Goal: Task Accomplishment & Management: Use online tool/utility

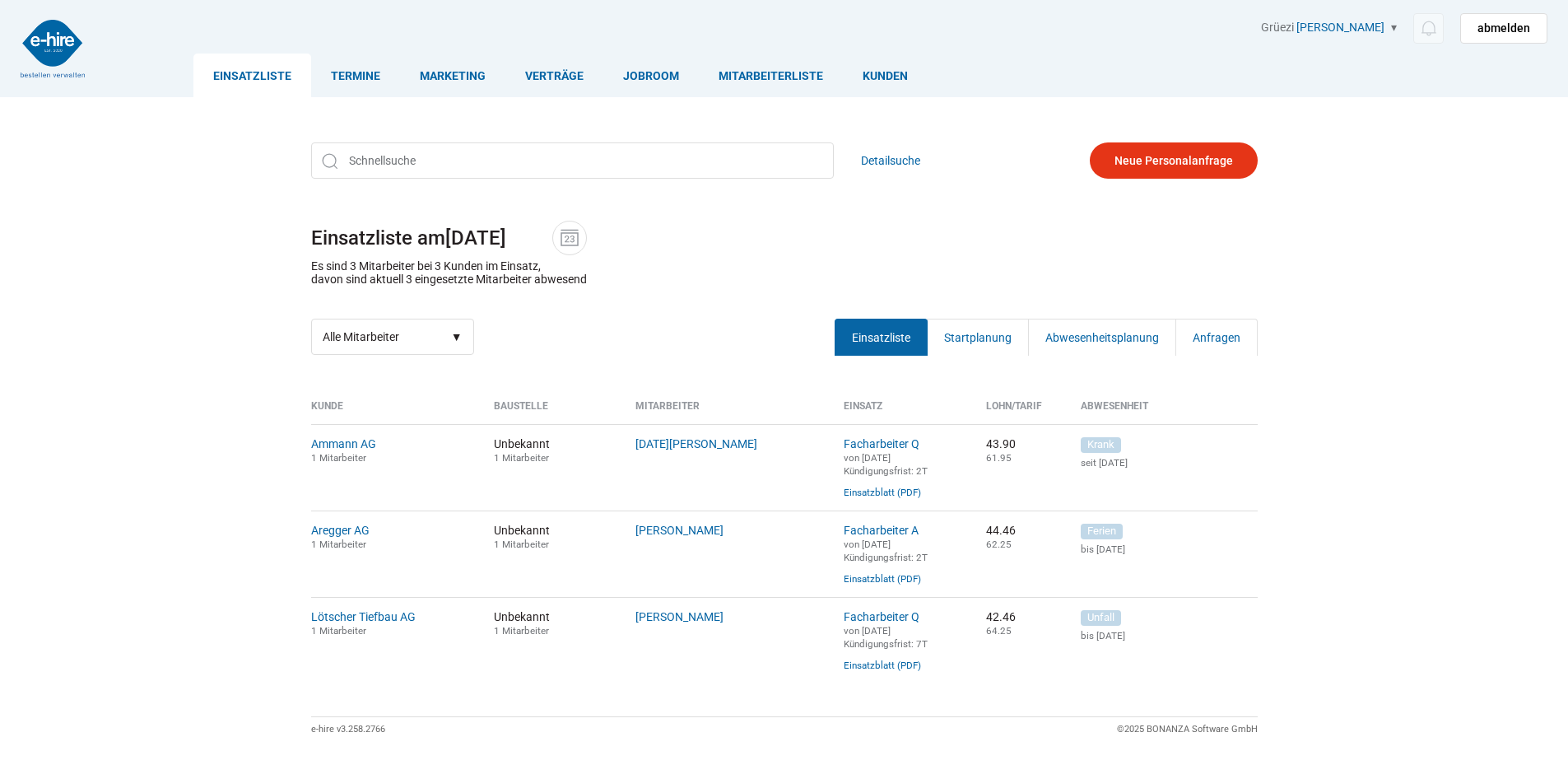
click at [226, 65] on link "Einsatzliste" at bounding box center [252, 75] width 118 height 44
click at [964, 345] on link "Startplanung" at bounding box center [977, 337] width 102 height 37
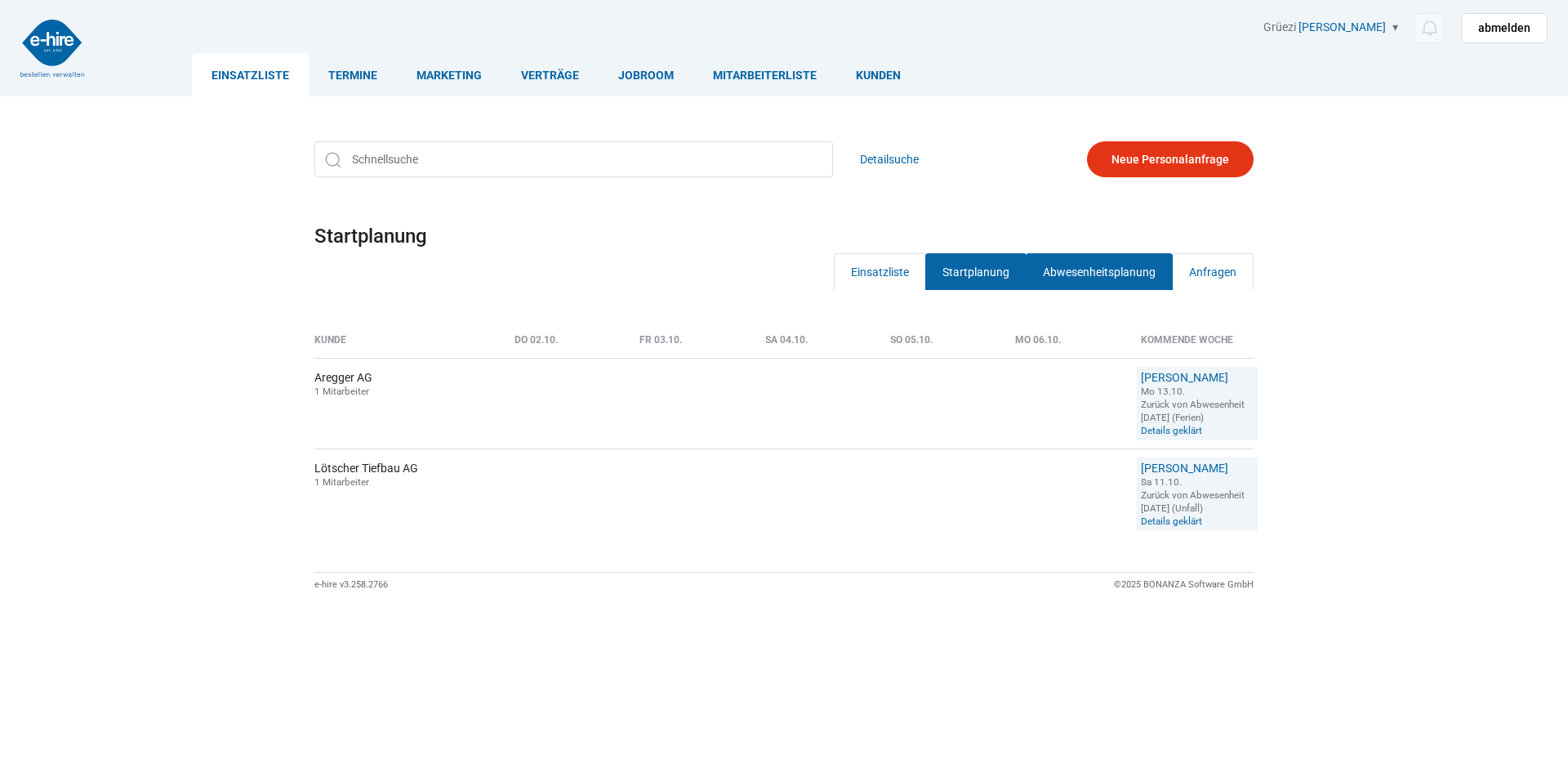
click at [1073, 270] on link "Abwesenheitsplanung" at bounding box center [1099, 271] width 147 height 37
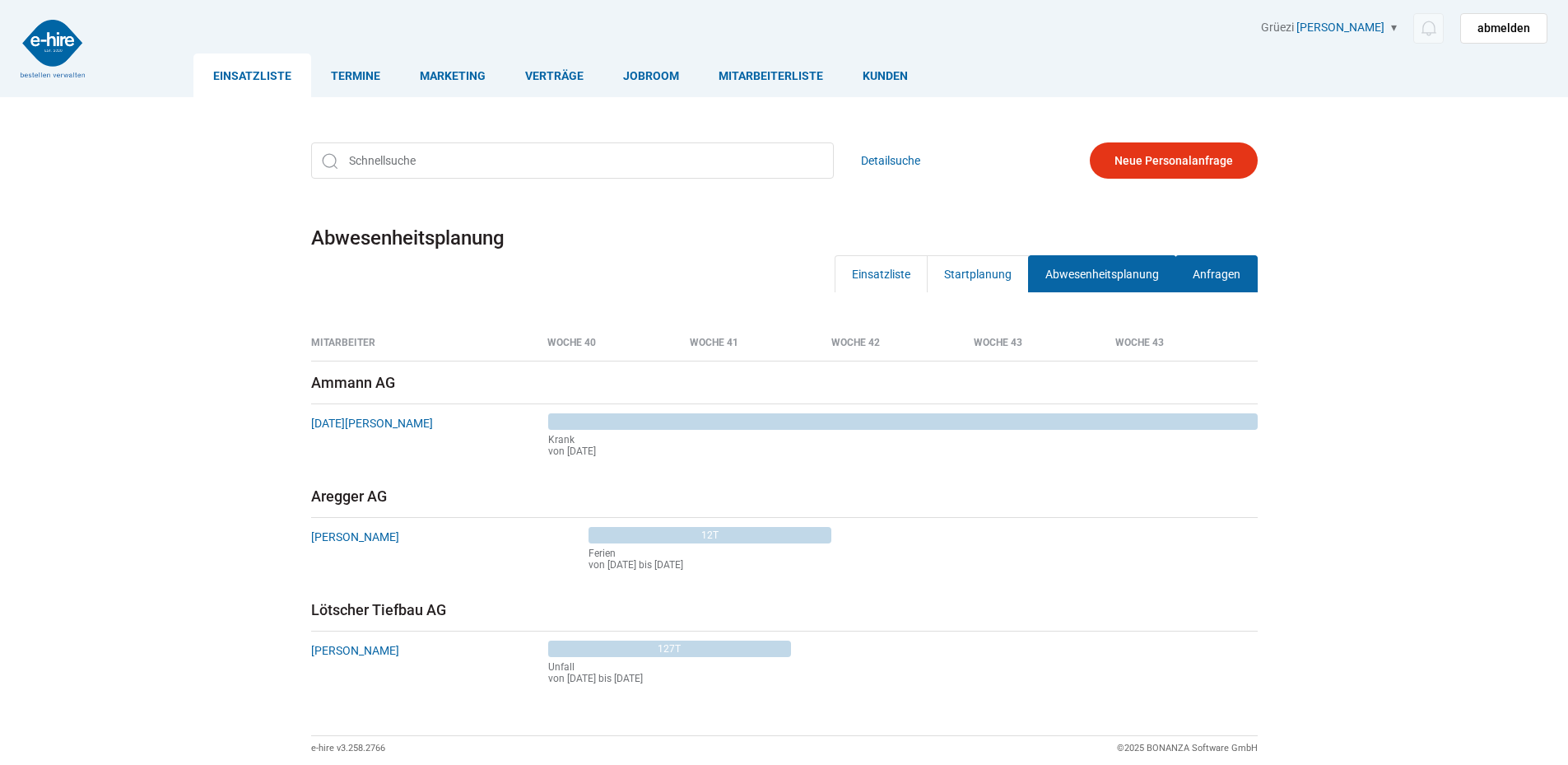
click at [1219, 286] on link "Anfragen" at bounding box center [1217, 273] width 83 height 37
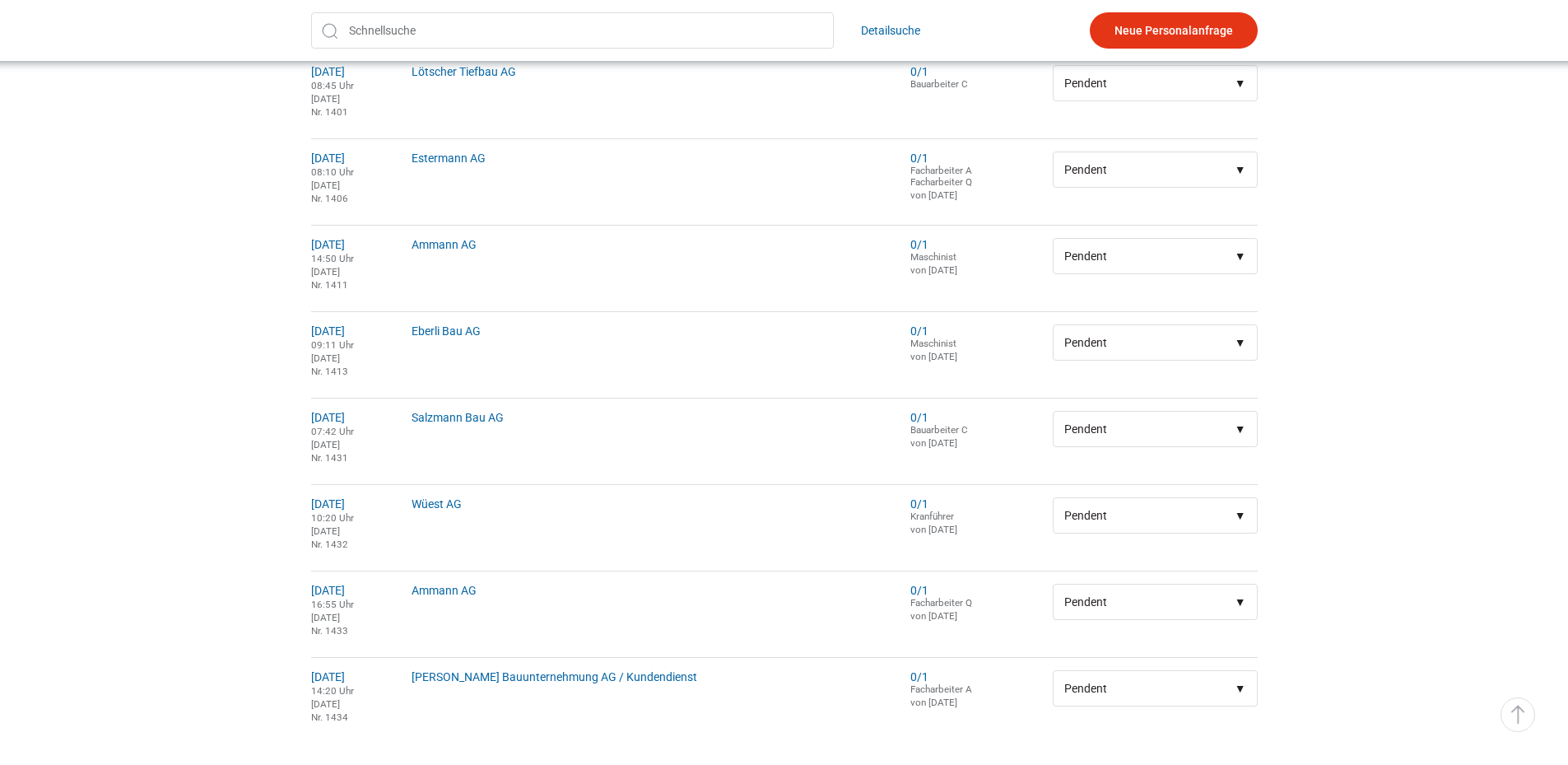
scroll to position [1085, 0]
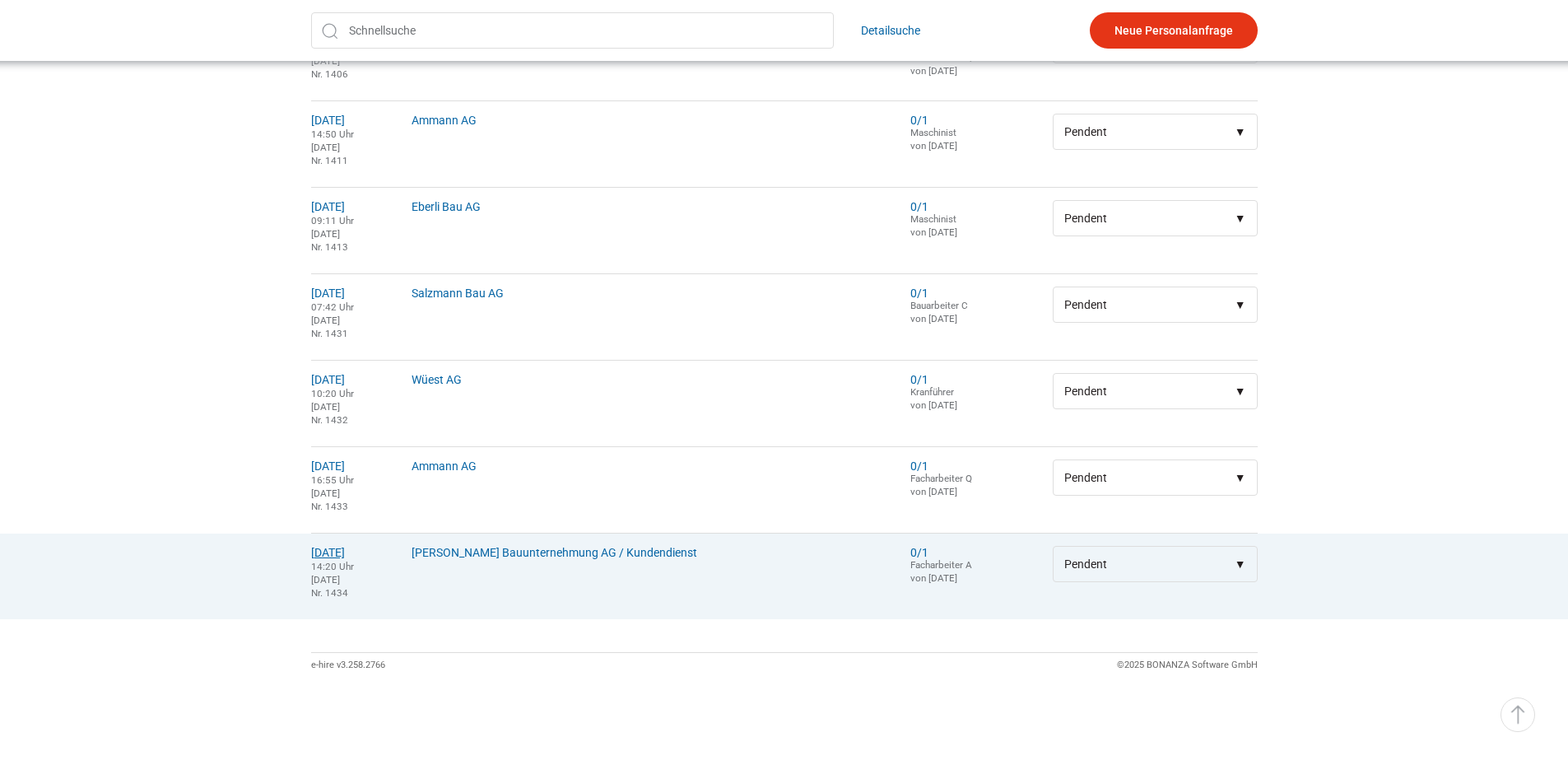
click at [325, 548] on link "[DATE]" at bounding box center [327, 552] width 34 height 13
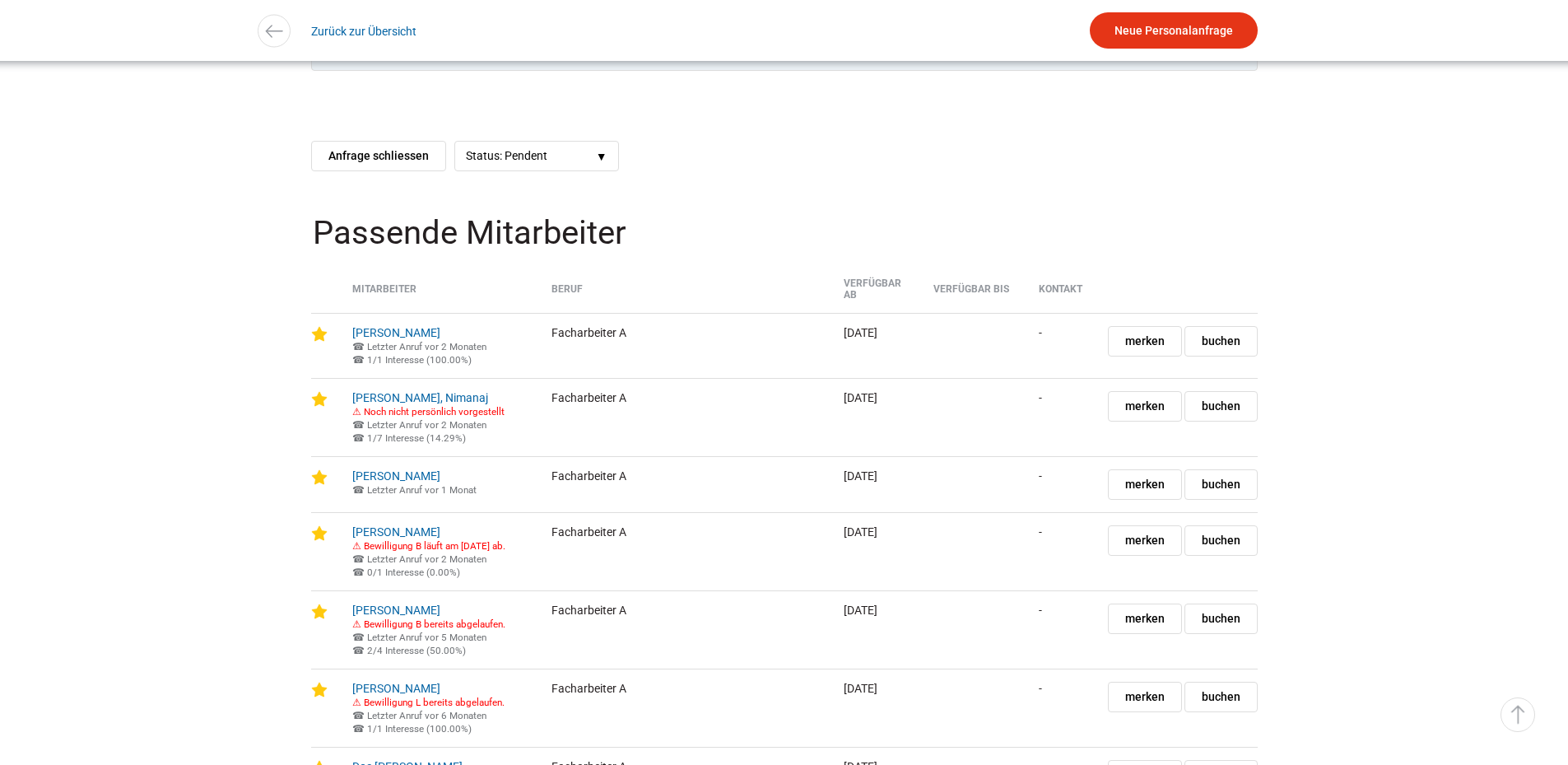
scroll to position [1400, 0]
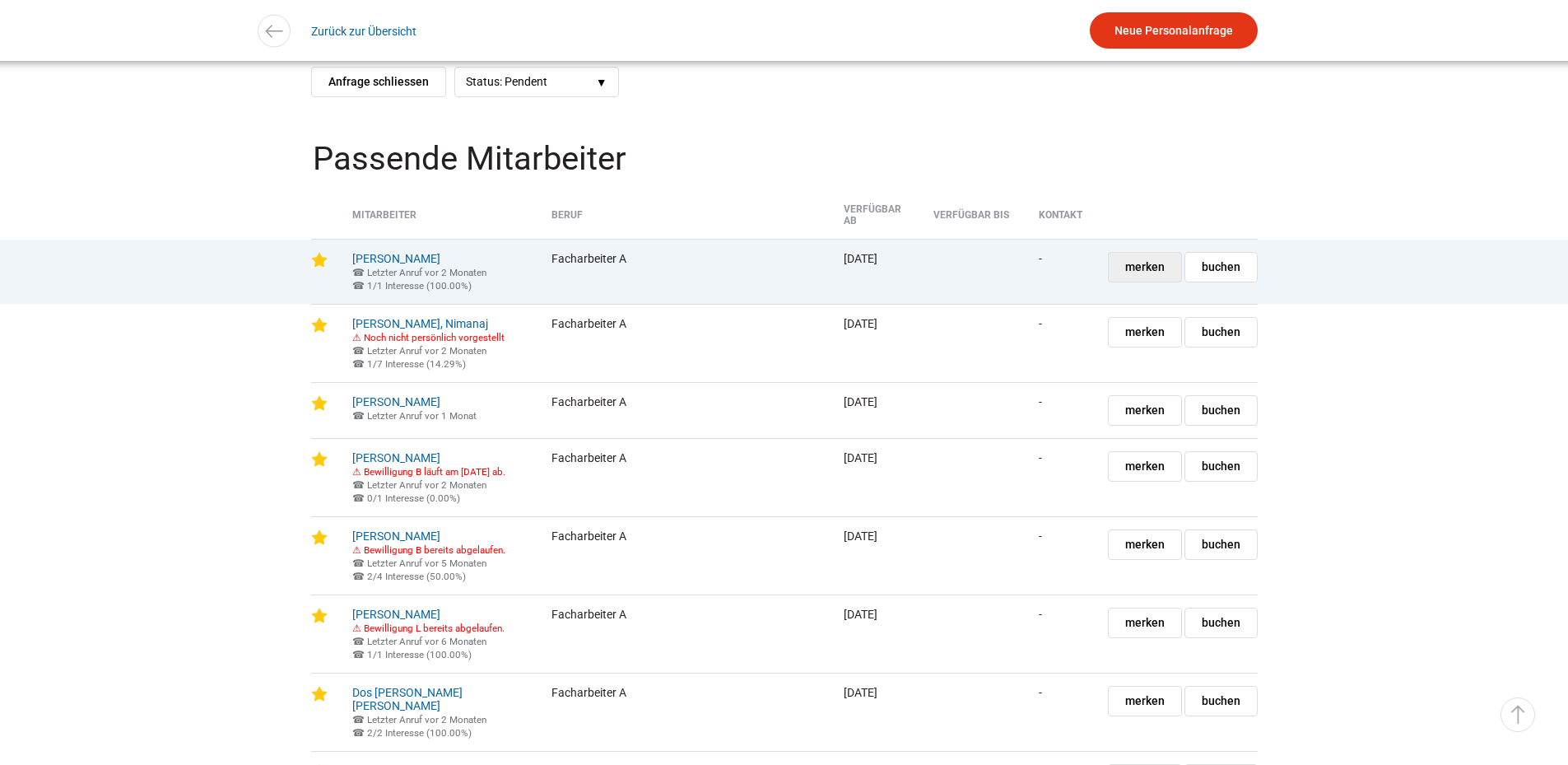
click at [1160, 271] on span "merken" at bounding box center [1144, 266] width 40 height 28
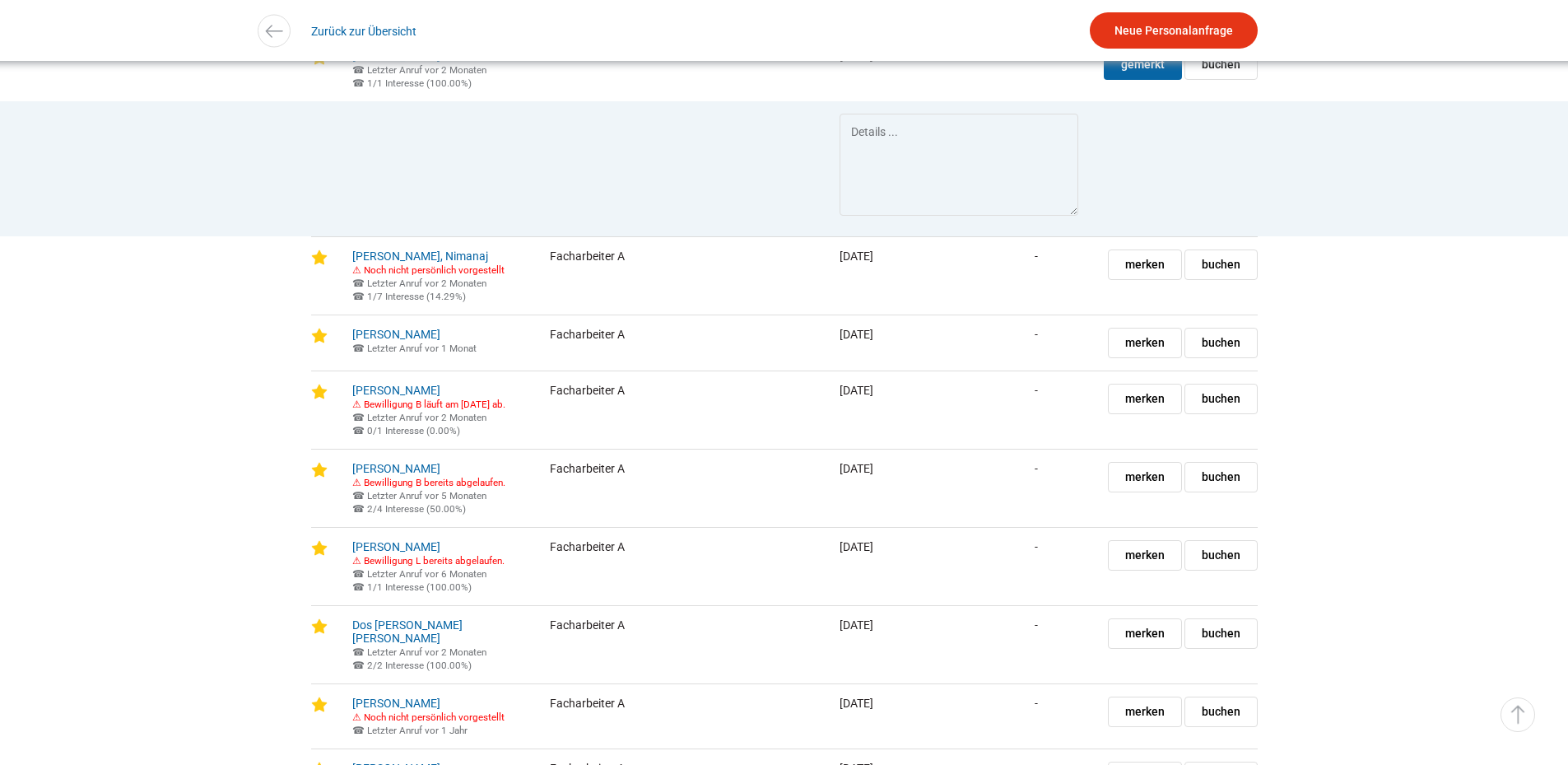
scroll to position [1646, 0]
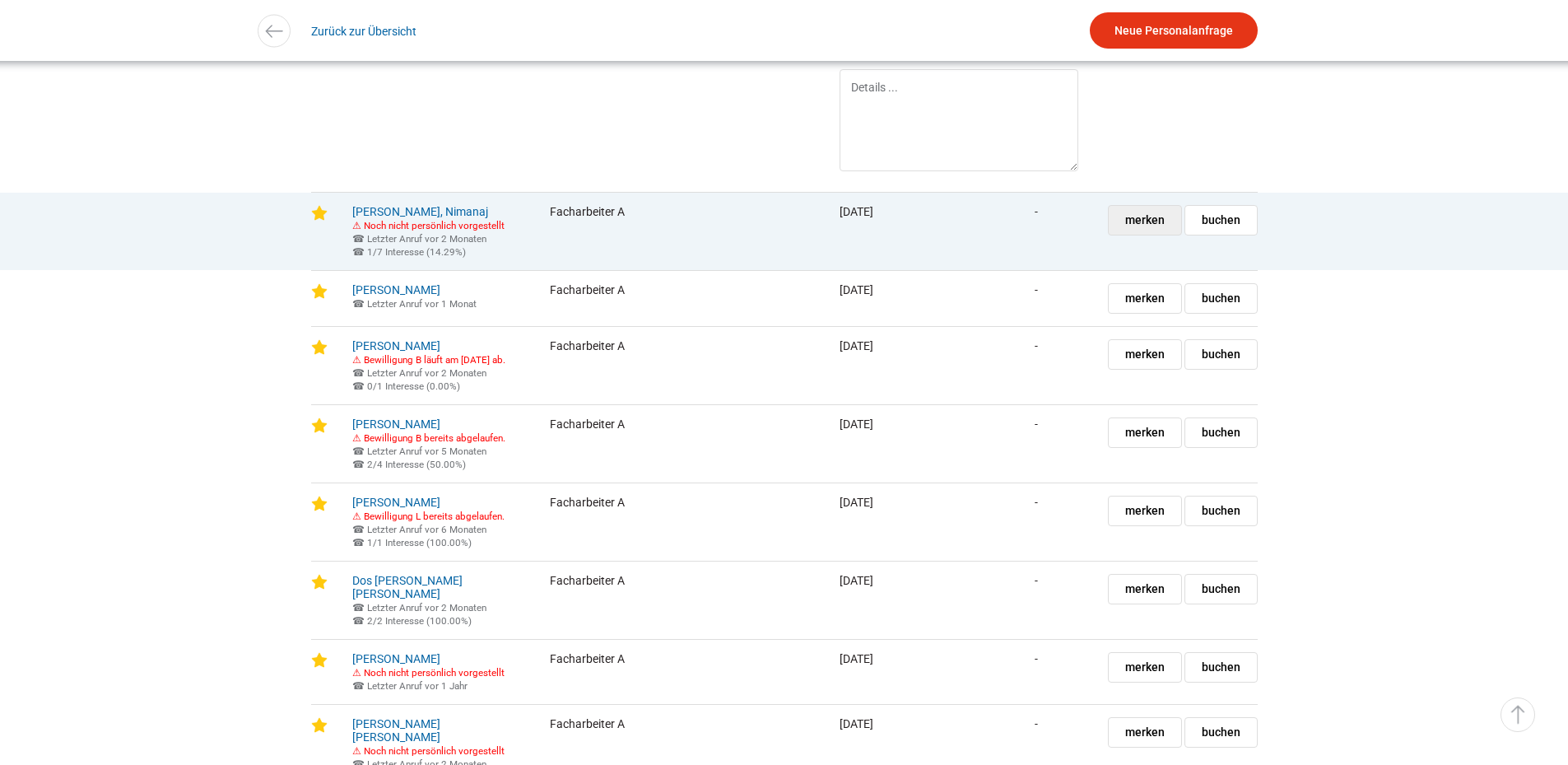
click at [1169, 235] on link "merken gemerkt" at bounding box center [1144, 220] width 74 height 30
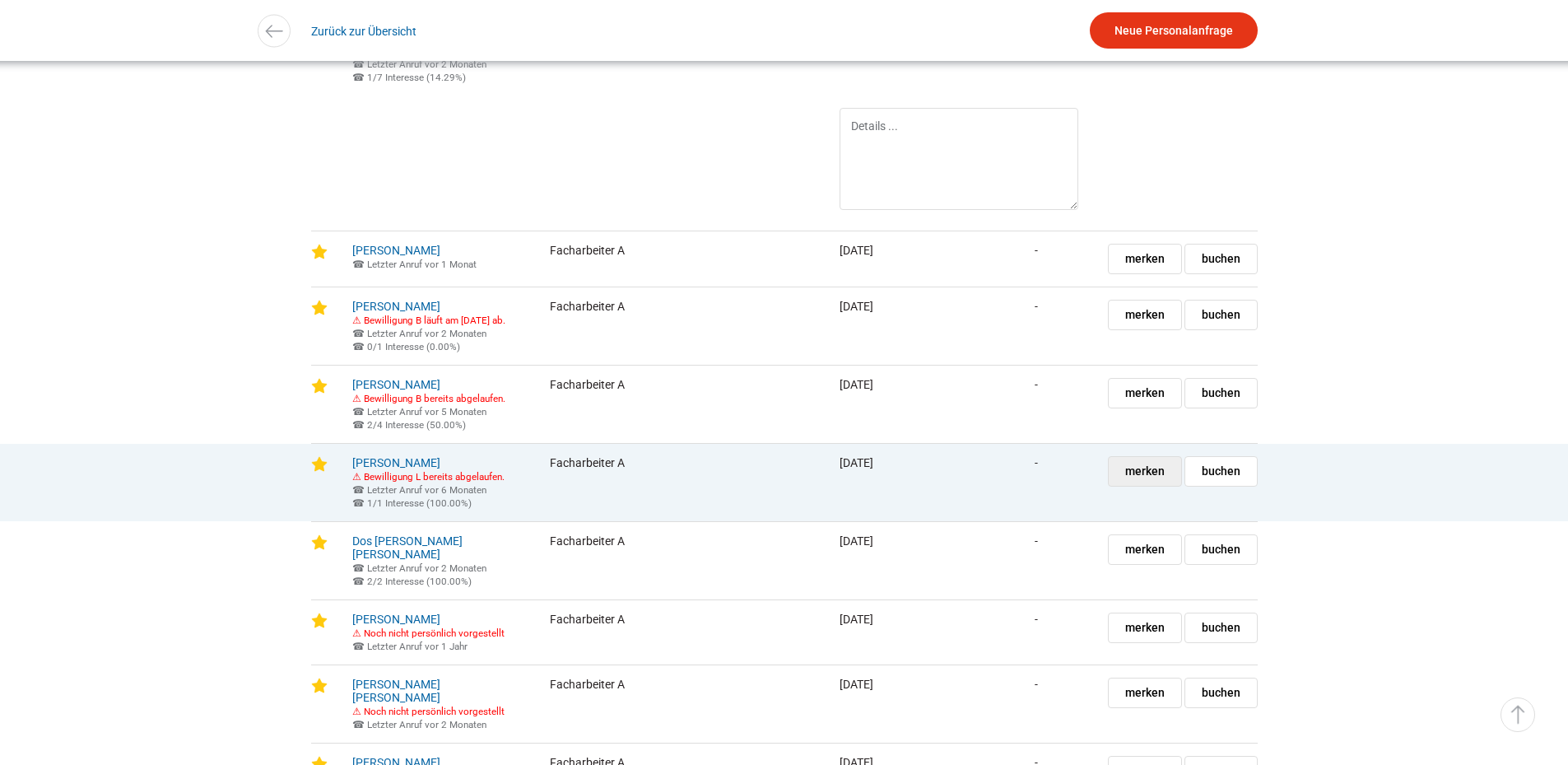
scroll to position [2058, 0]
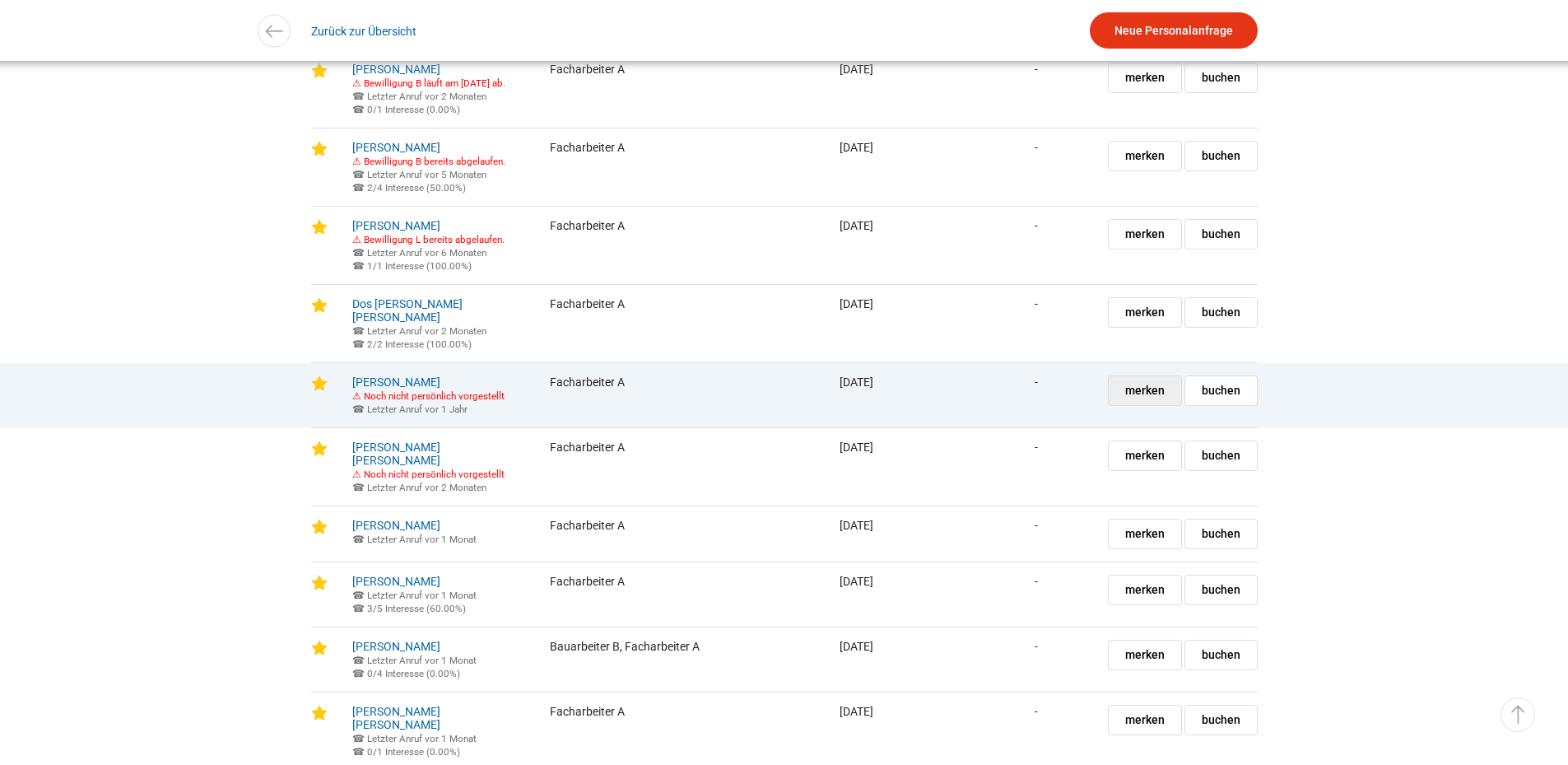
click at [1133, 406] on link "merken gemerkt" at bounding box center [1144, 390] width 74 height 30
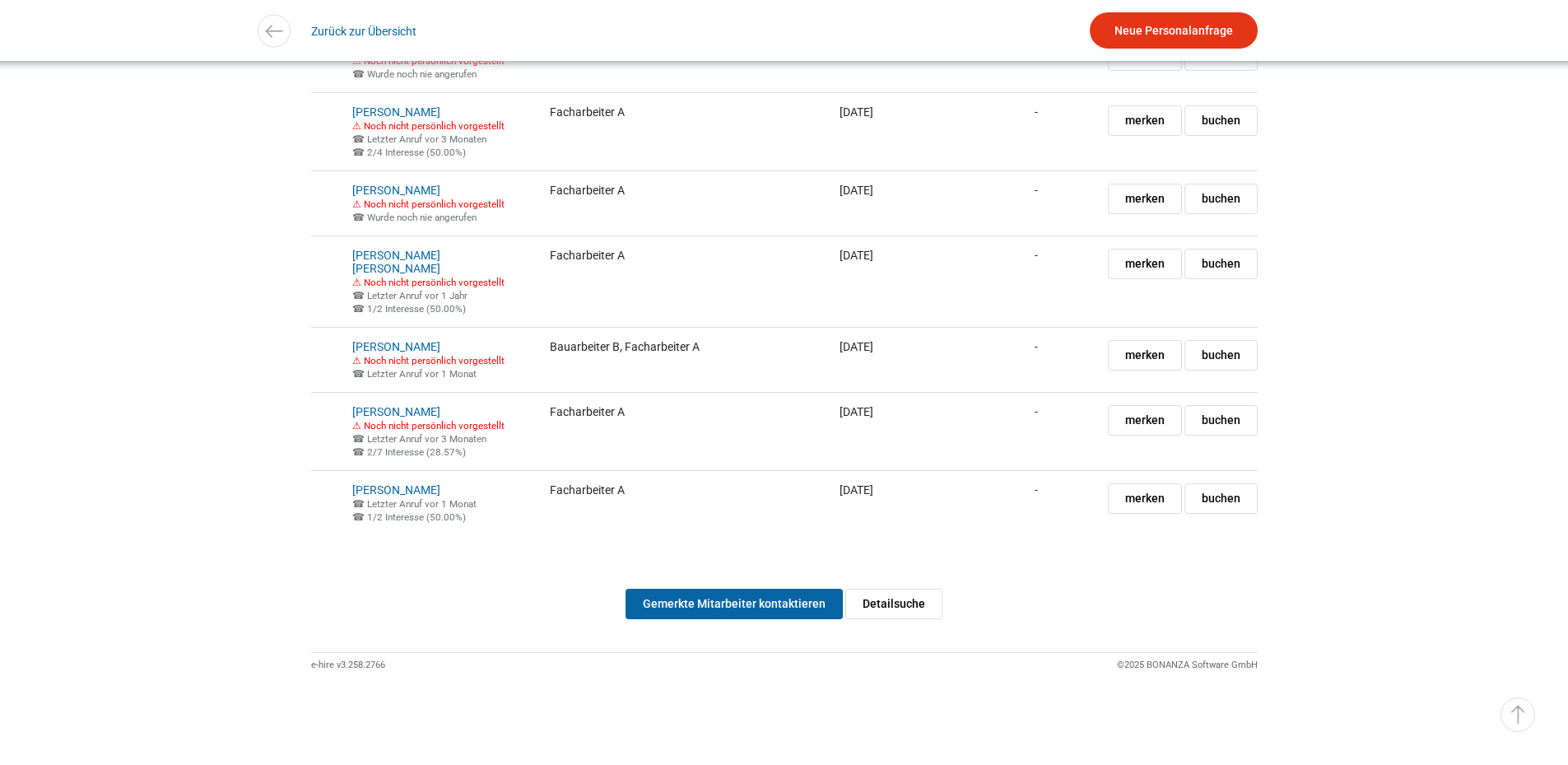
scroll to position [5886, 0]
click at [726, 610] on link "Gemerkte Mitarbeiter kontaktieren" at bounding box center [734, 603] width 217 height 30
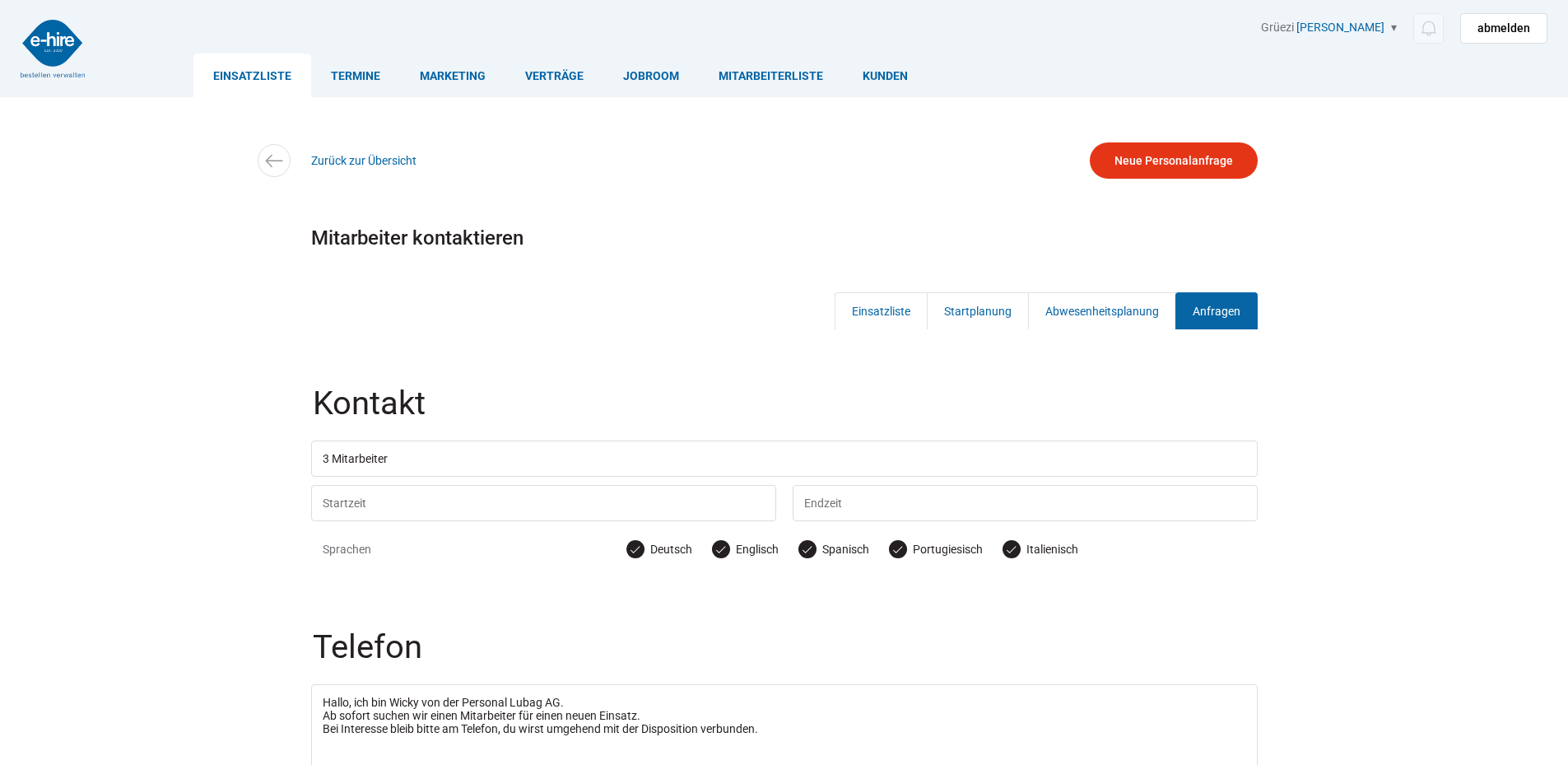
scroll to position [329, 0]
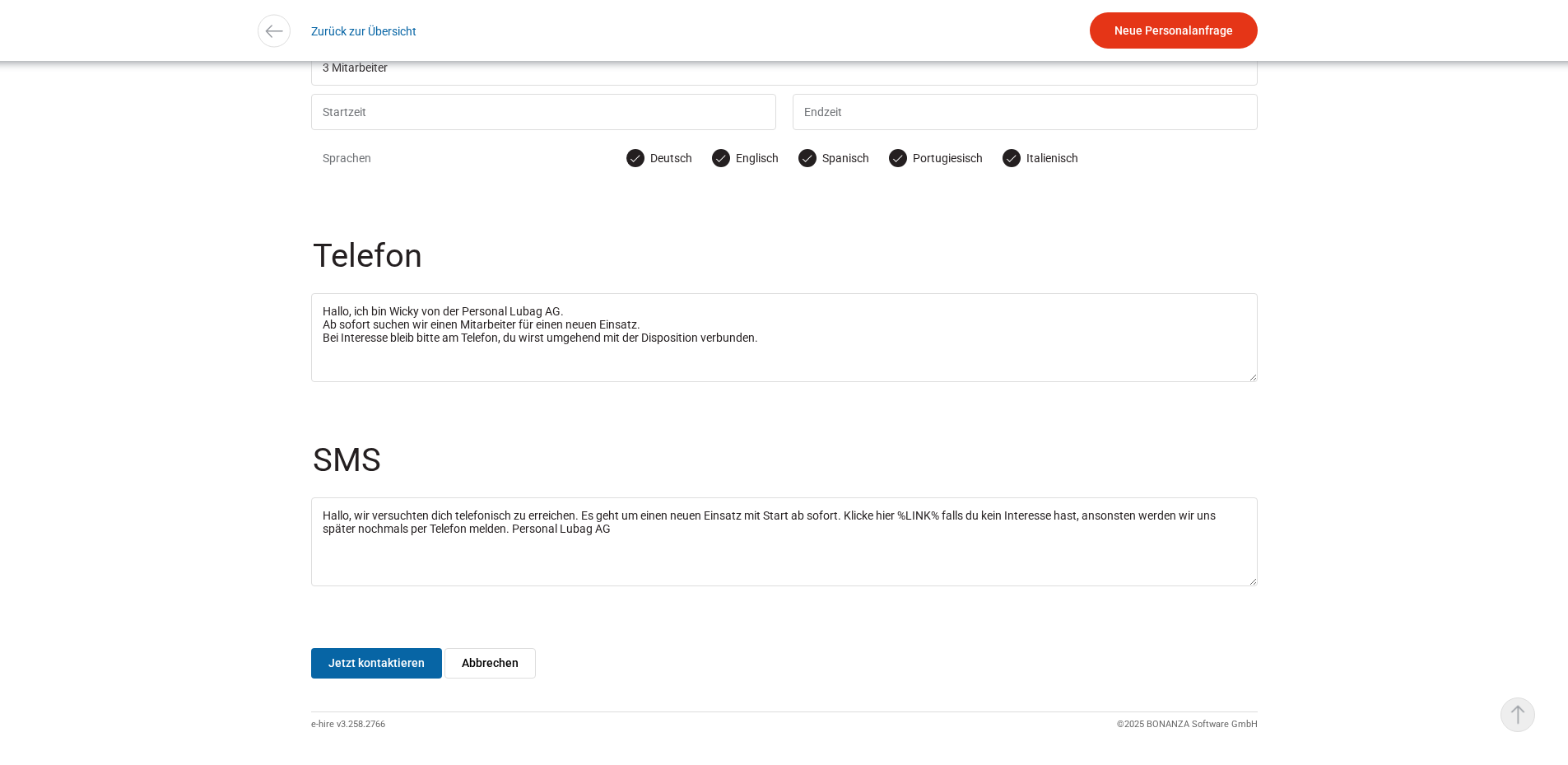
click at [1506, 713] on link "▵ Nach oben" at bounding box center [1517, 714] width 34 height 34
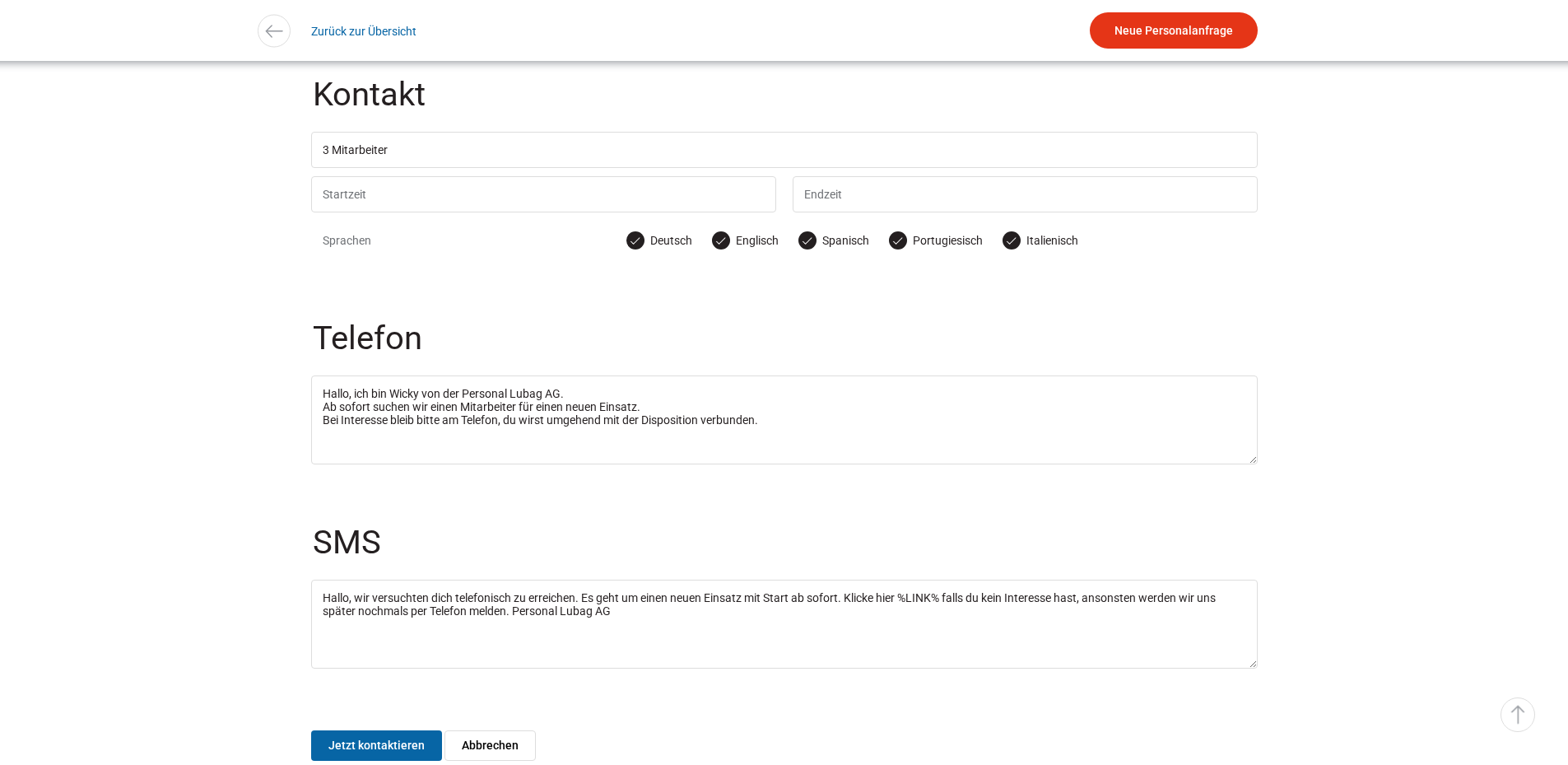
scroll to position [399, 0]
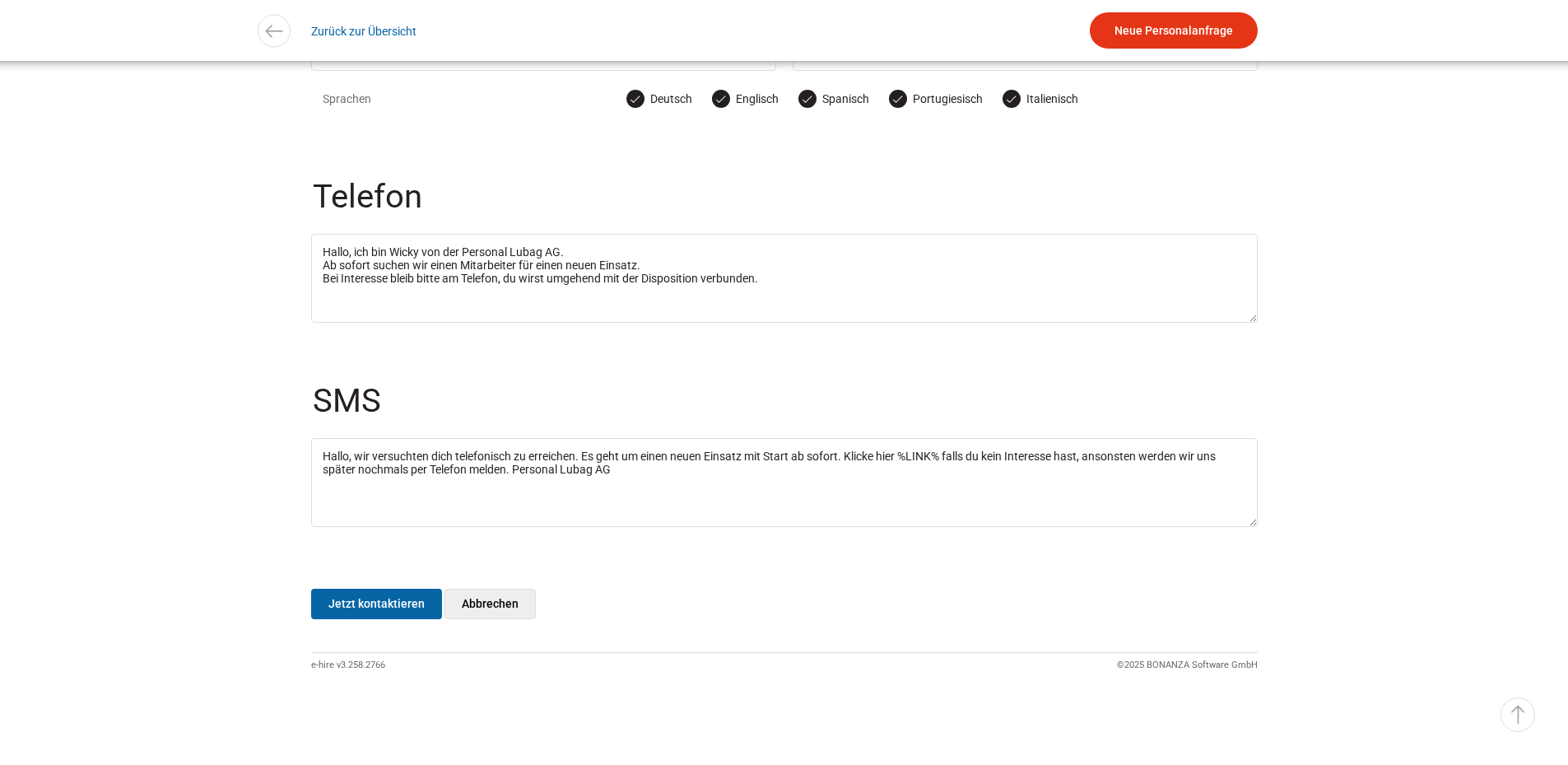
click at [476, 602] on link "Abbrechen" at bounding box center [490, 603] width 91 height 30
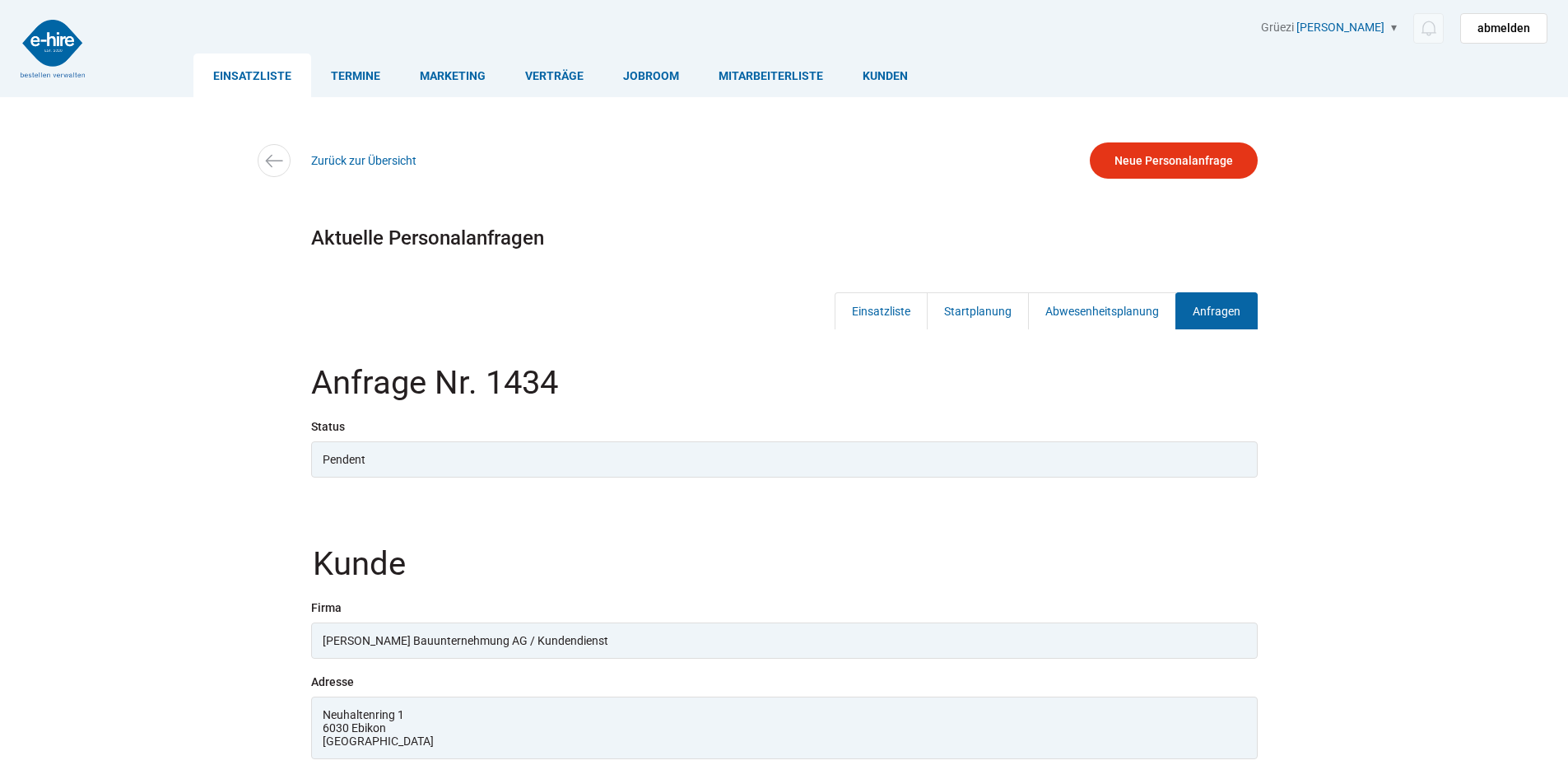
click at [1213, 303] on link "Anfragen" at bounding box center [1217, 310] width 83 height 37
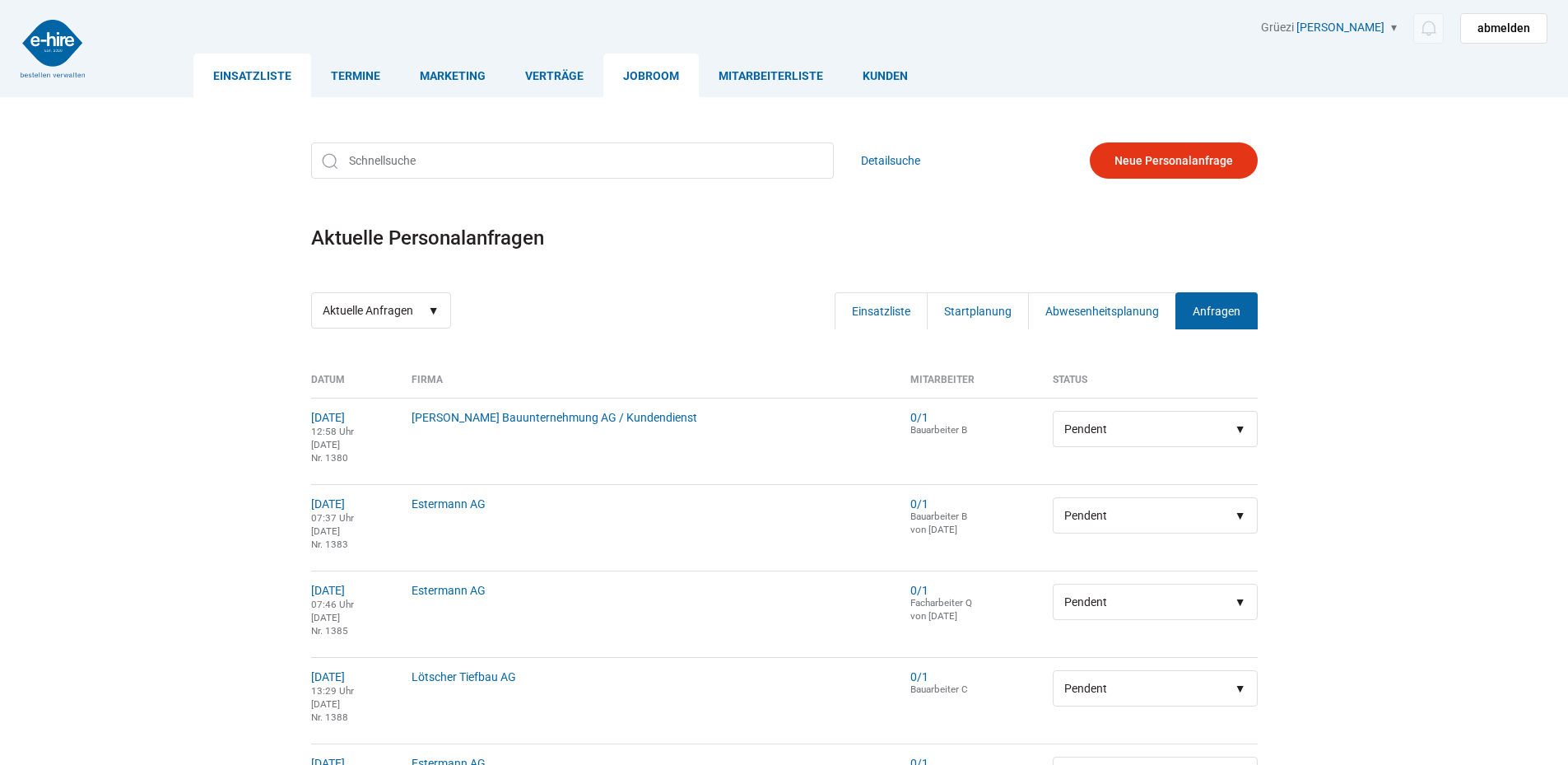
click at [644, 73] on link "Jobroom" at bounding box center [651, 75] width 96 height 44
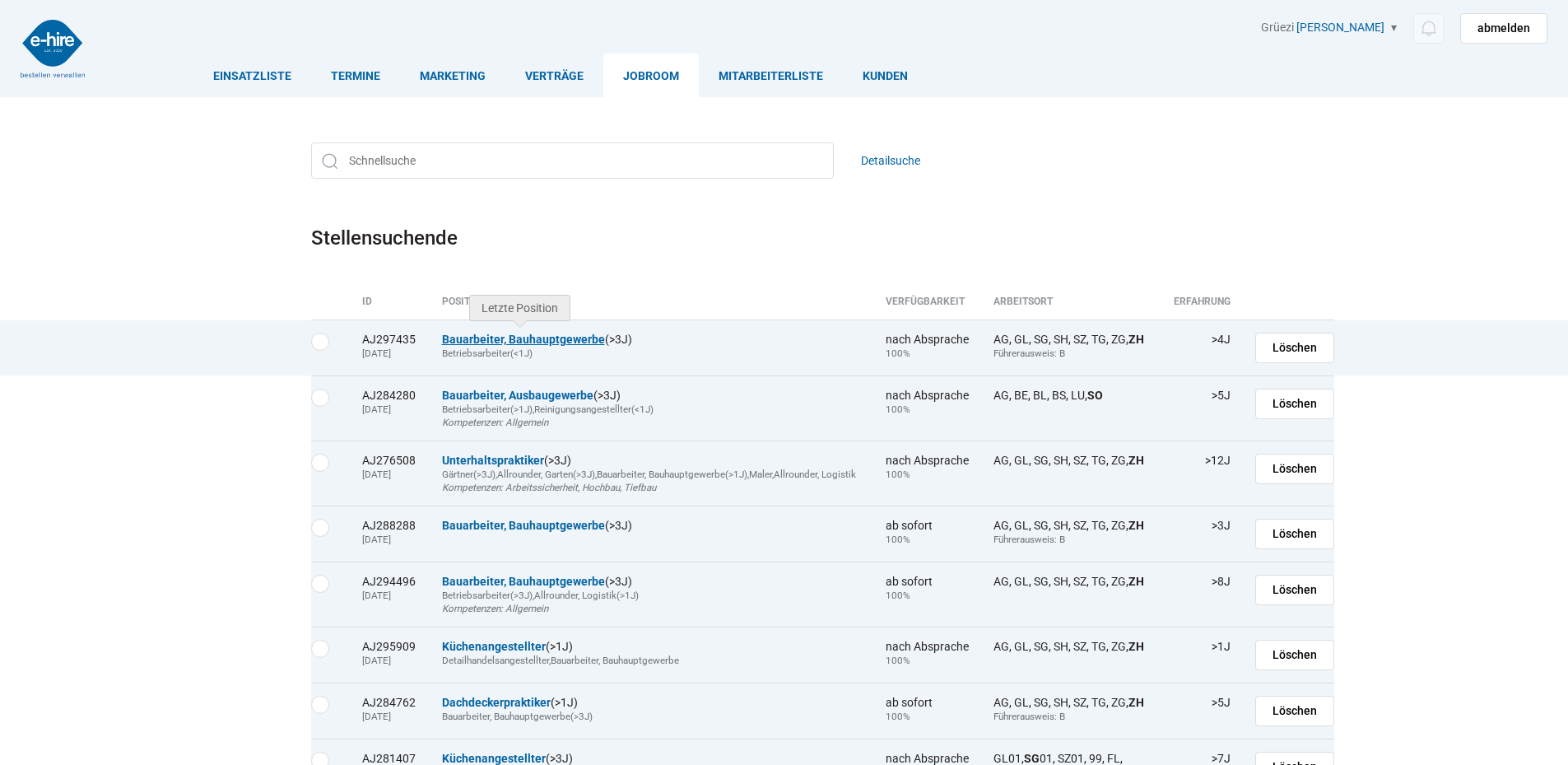
click at [511, 342] on link "Bauarbeiter, Bauhauptgewerbe" at bounding box center [523, 339] width 163 height 13
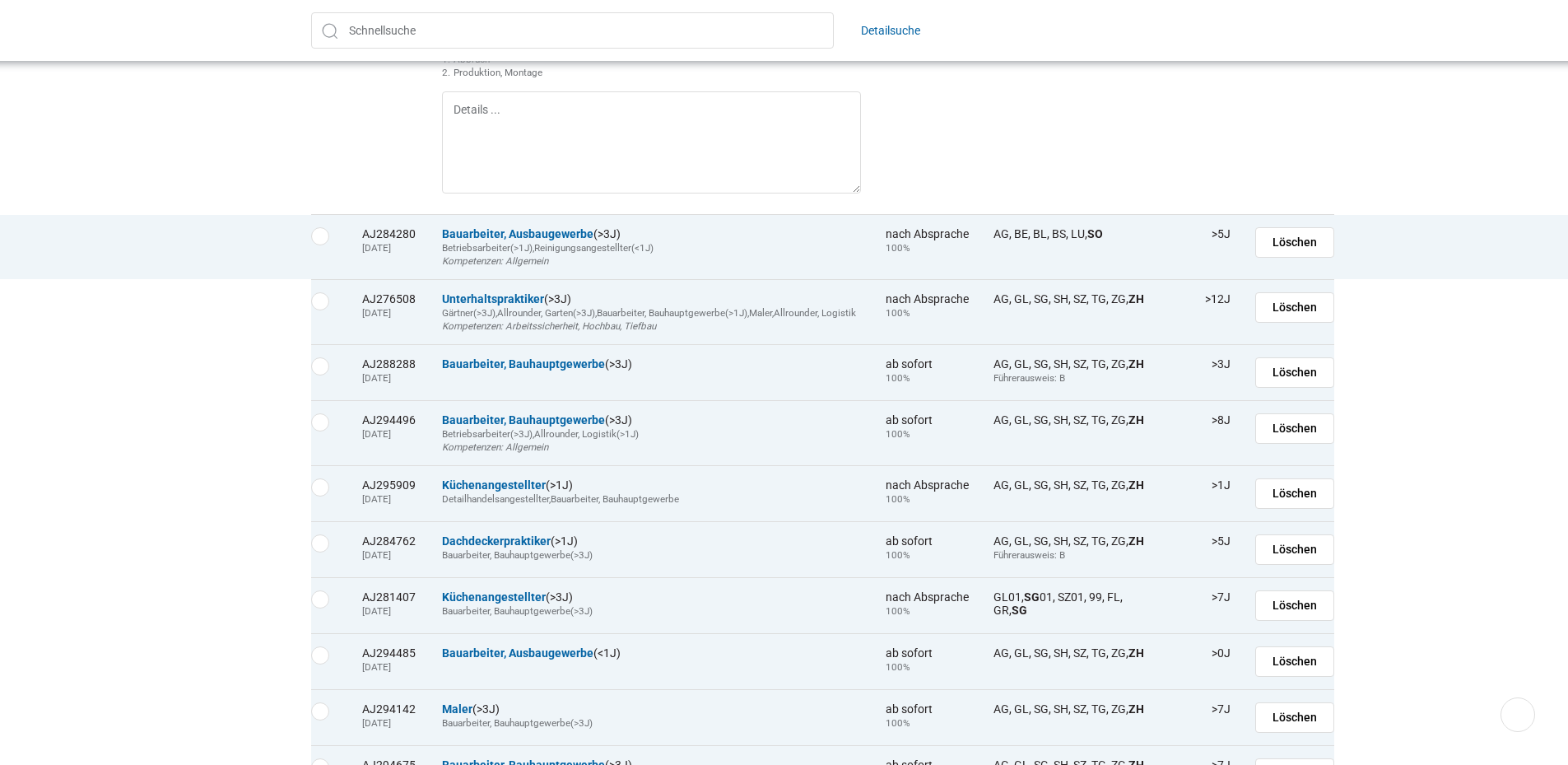
scroll to position [412, 0]
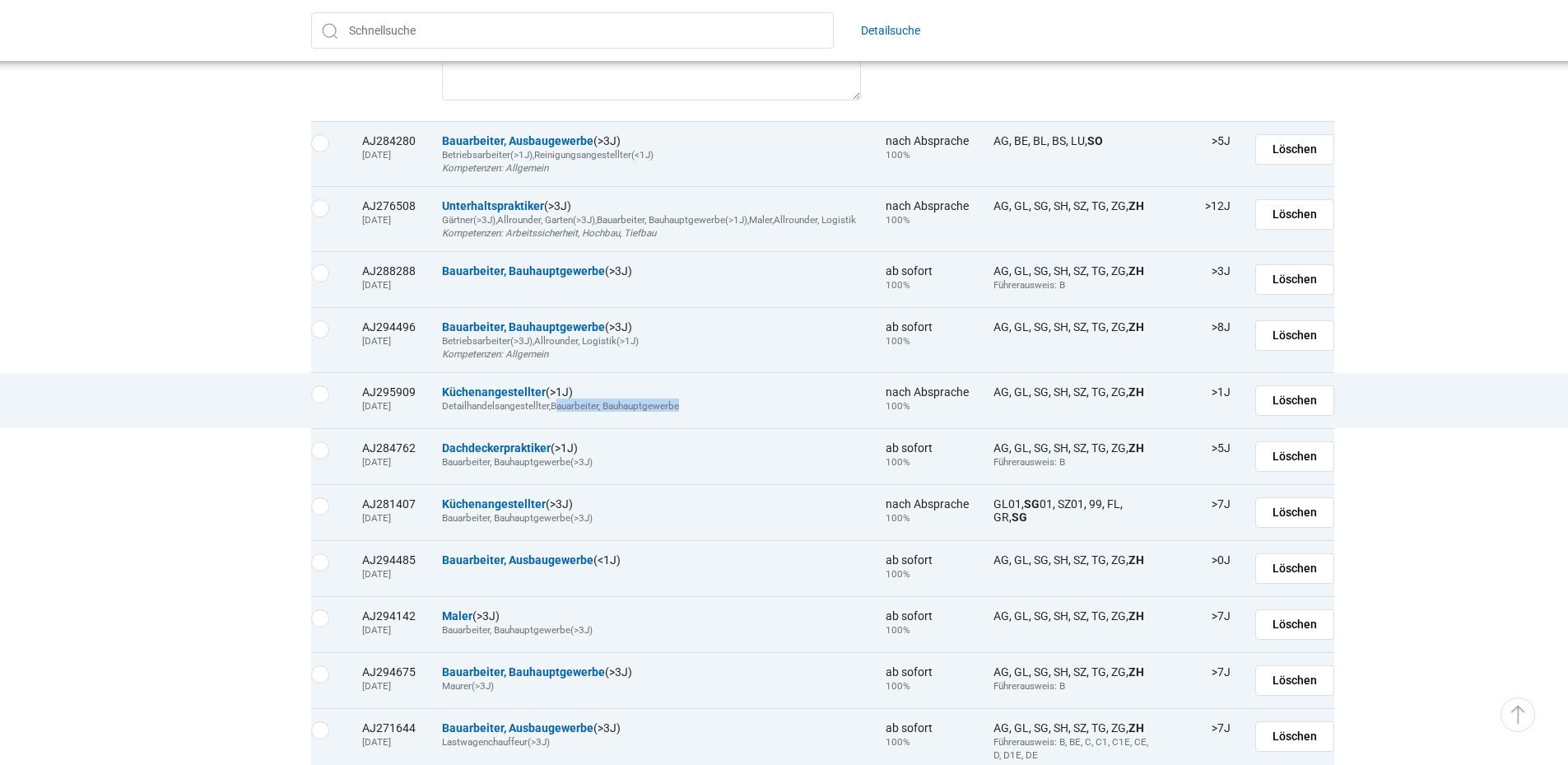
drag, startPoint x: 557, startPoint y: 438, endPoint x: 684, endPoint y: 443, distance: 127.1
click at [684, 412] on div "Detailhandelsangestellter , Bauarbeiter, Bauhauptgewerbe" at bounding box center [651, 405] width 418 height 13
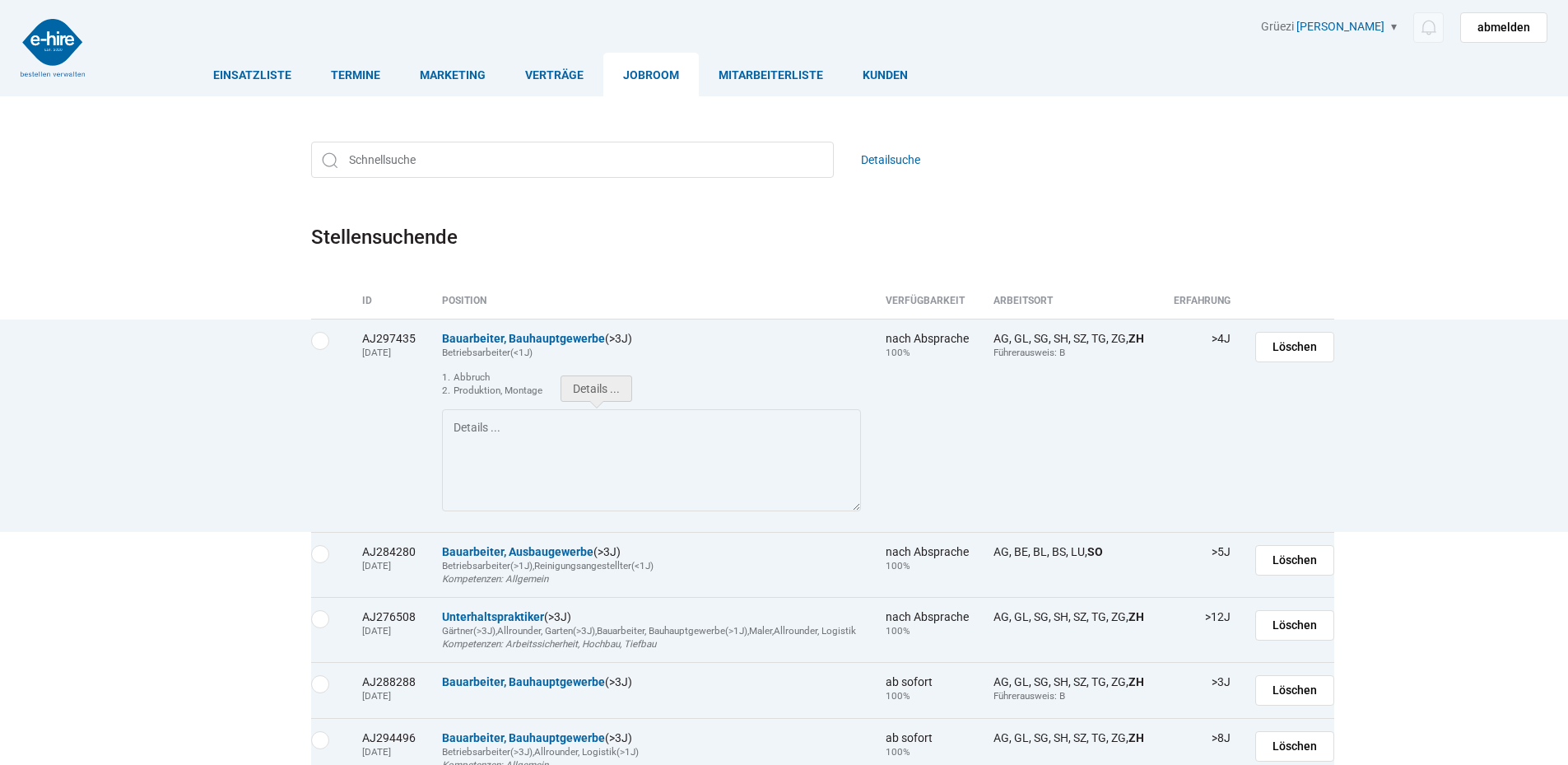
scroll to position [0, 0]
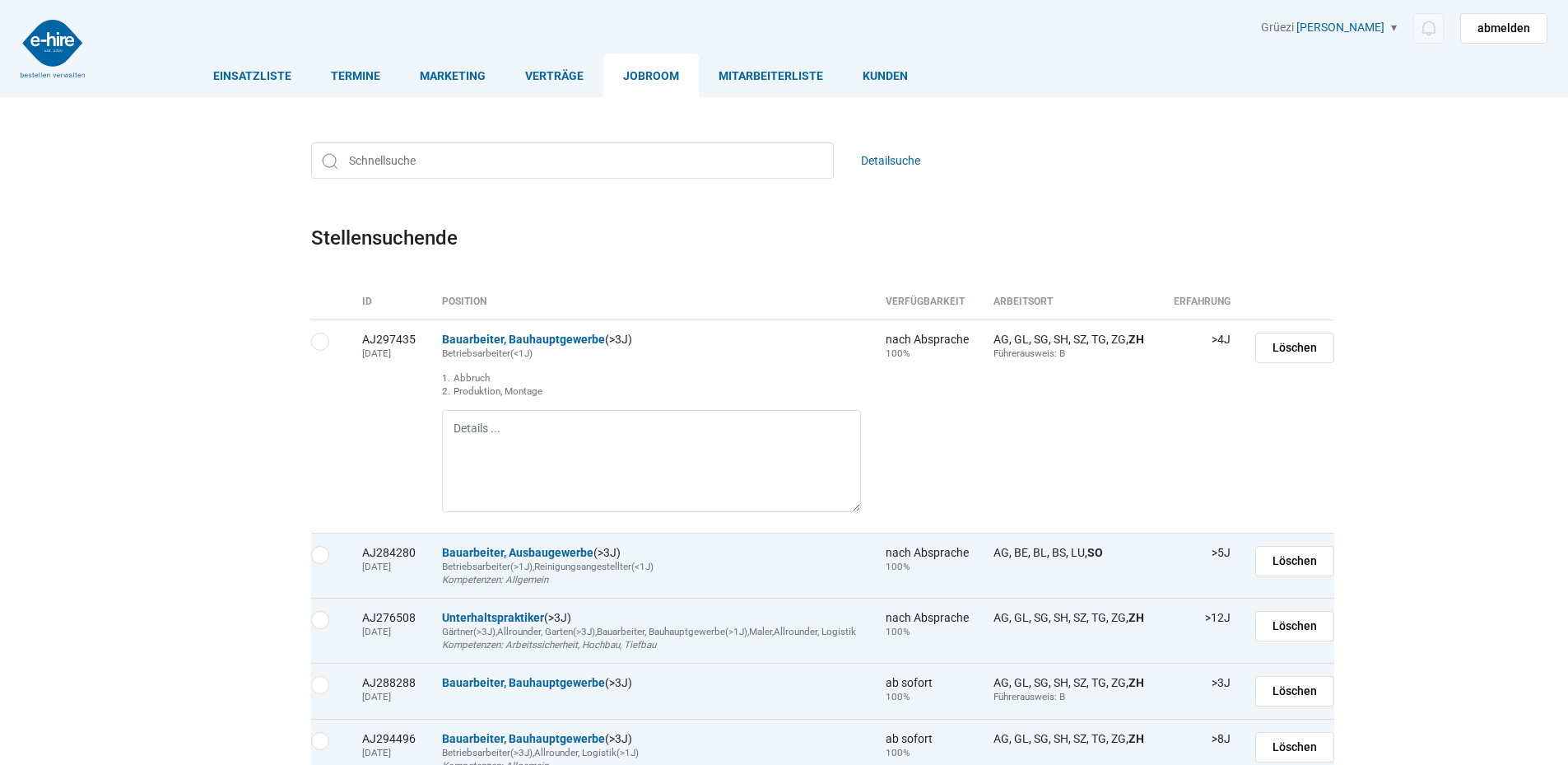
click at [644, 234] on h1 "Stellensuchende" at bounding box center [784, 238] width 946 height 34
click at [544, 78] on link "Verträge" at bounding box center [555, 75] width 98 height 44
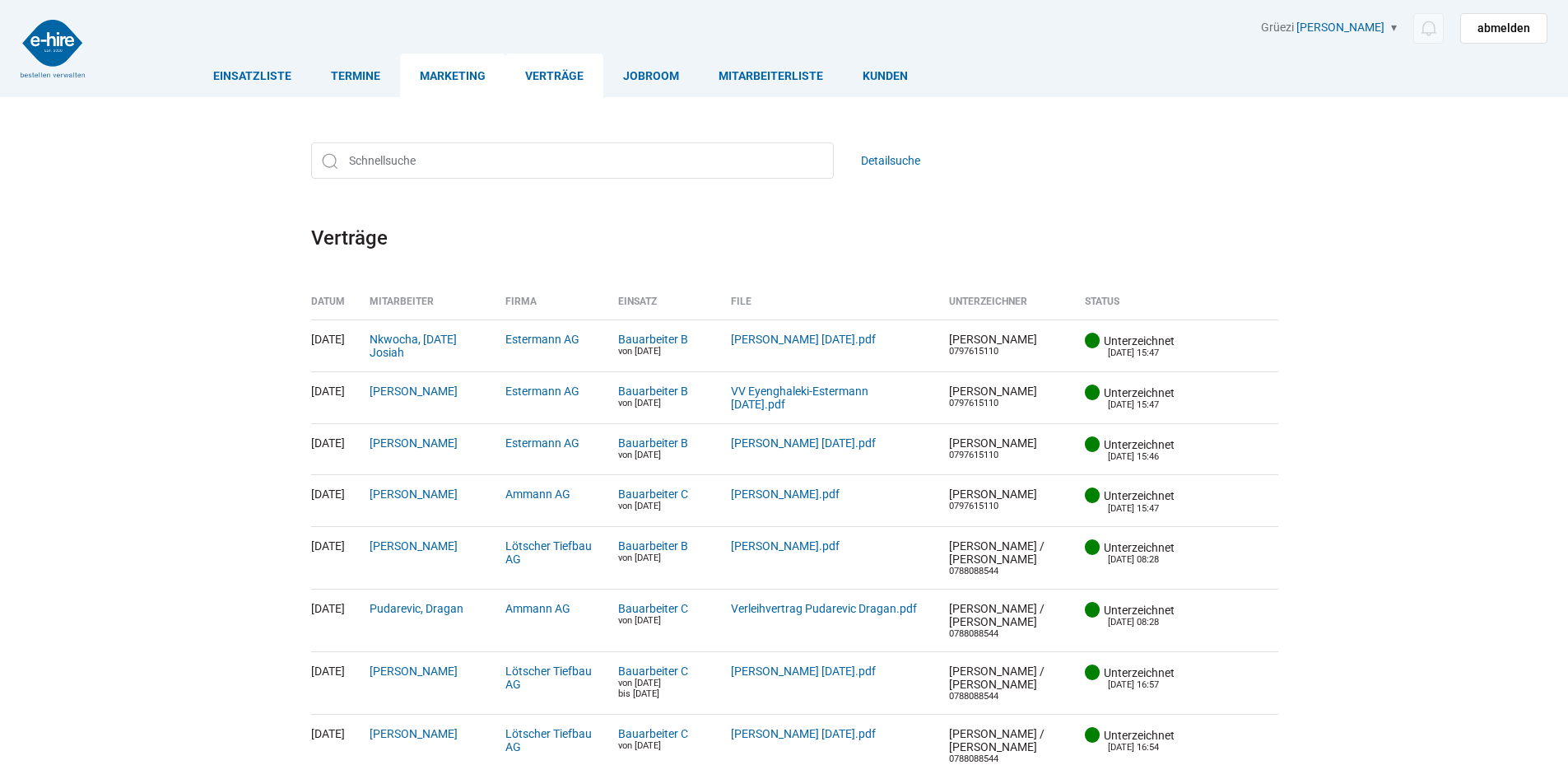
click at [460, 78] on link "Marketing" at bounding box center [452, 75] width 105 height 44
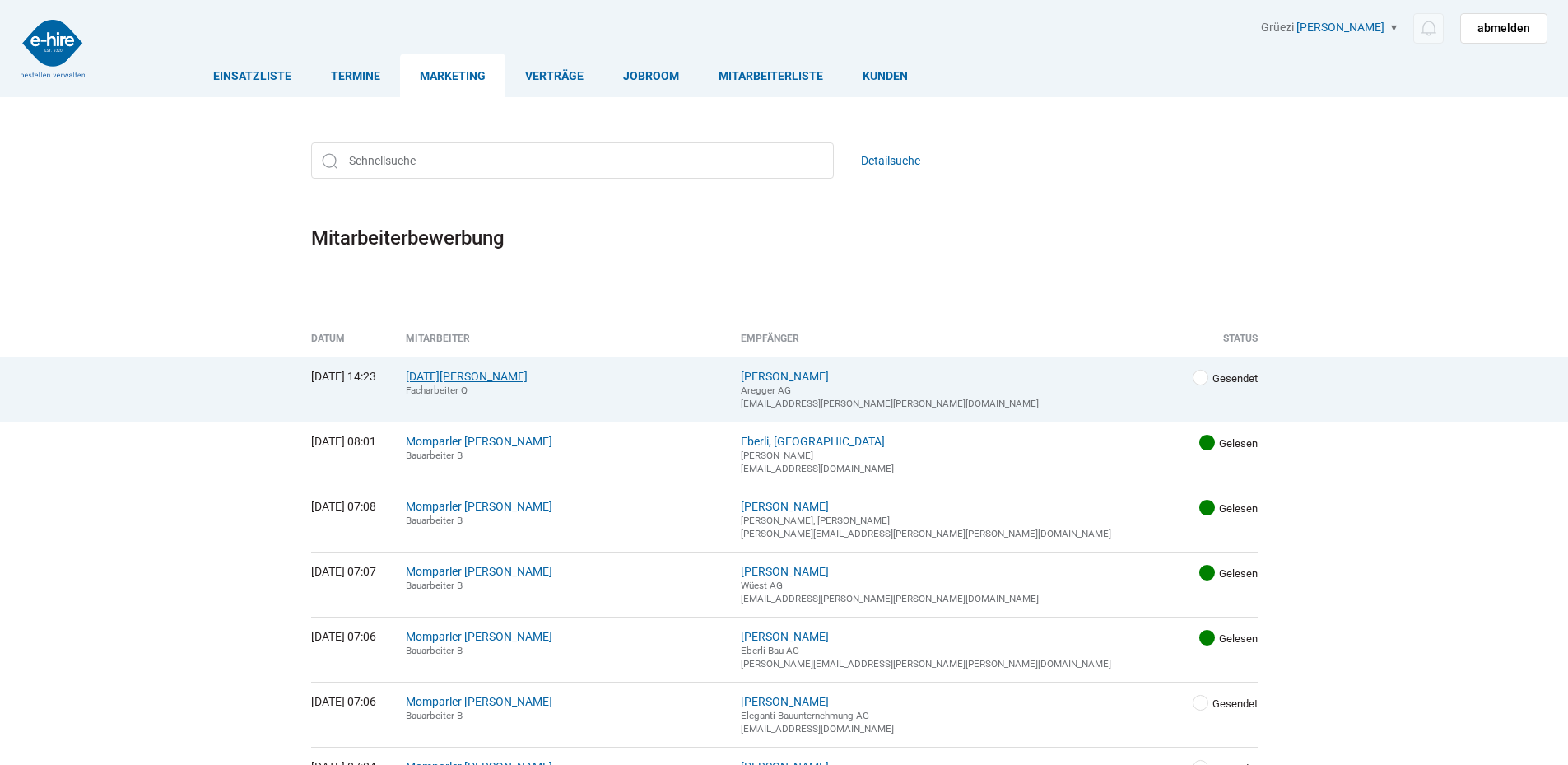
click at [514, 376] on link "Lohri, Stefan" at bounding box center [466, 376] width 121 height 13
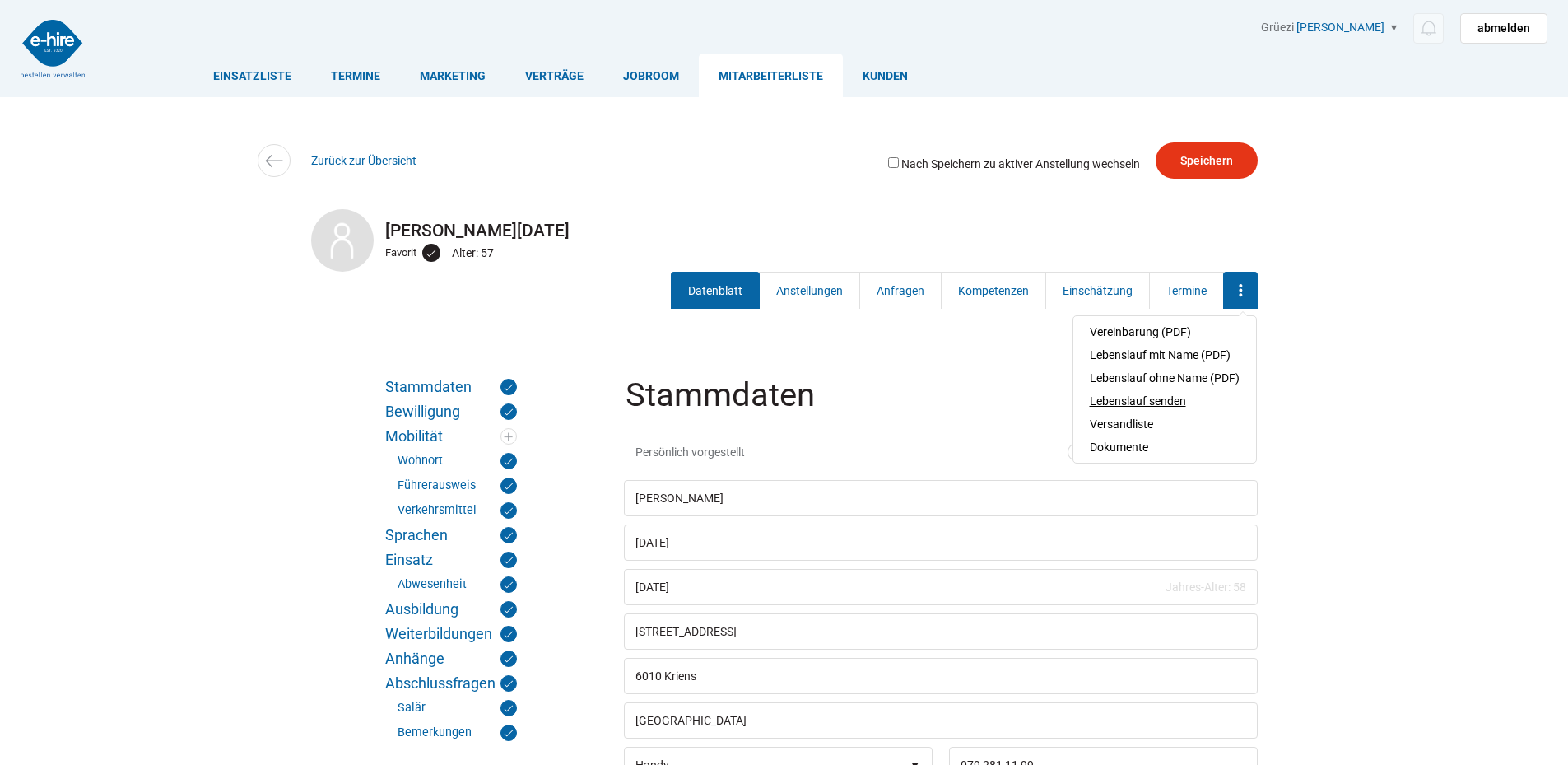
click at [1170, 395] on link "Lebenslauf senden" at bounding box center [1164, 401] width 150 height 23
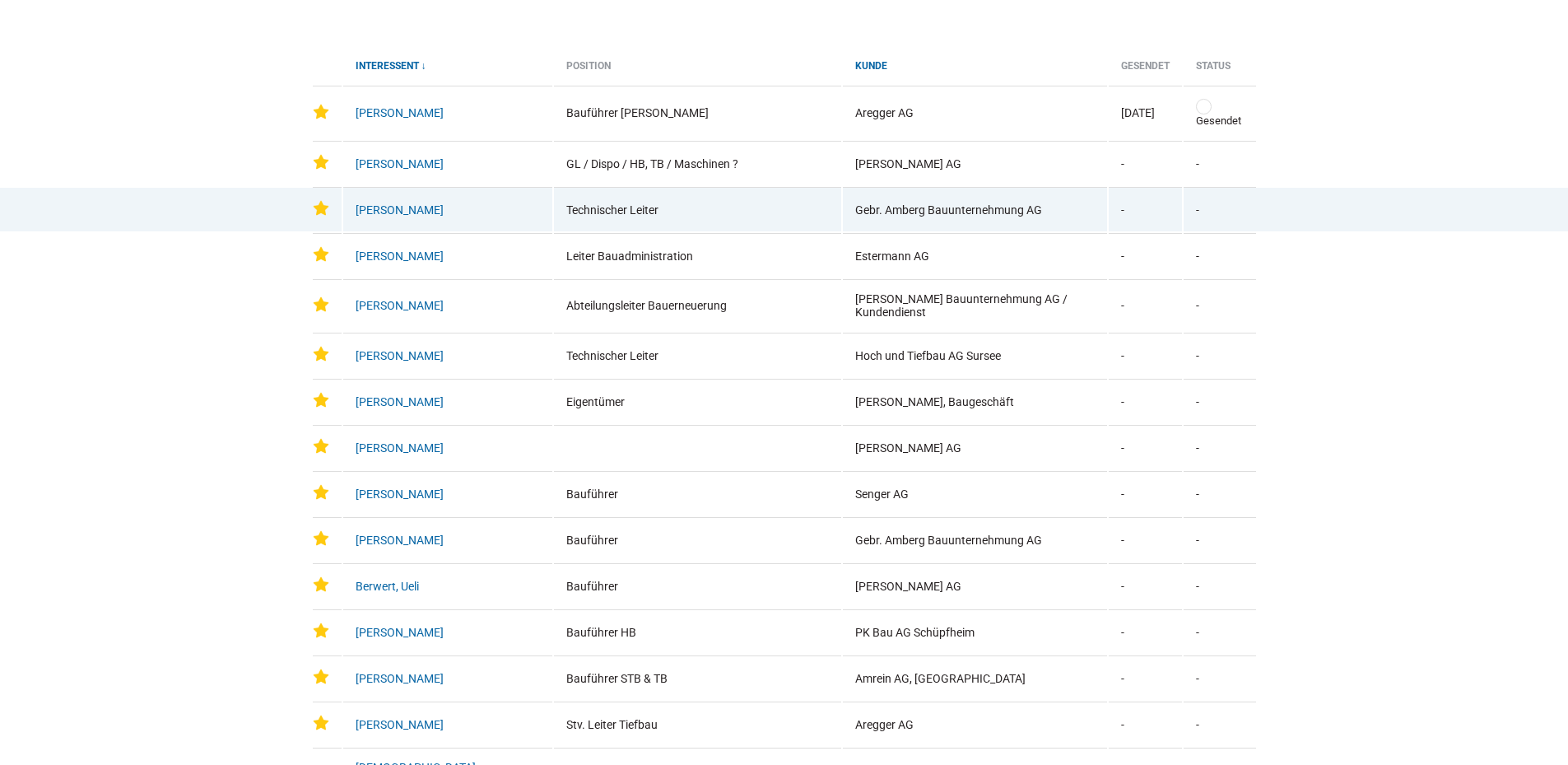
scroll to position [329, 0]
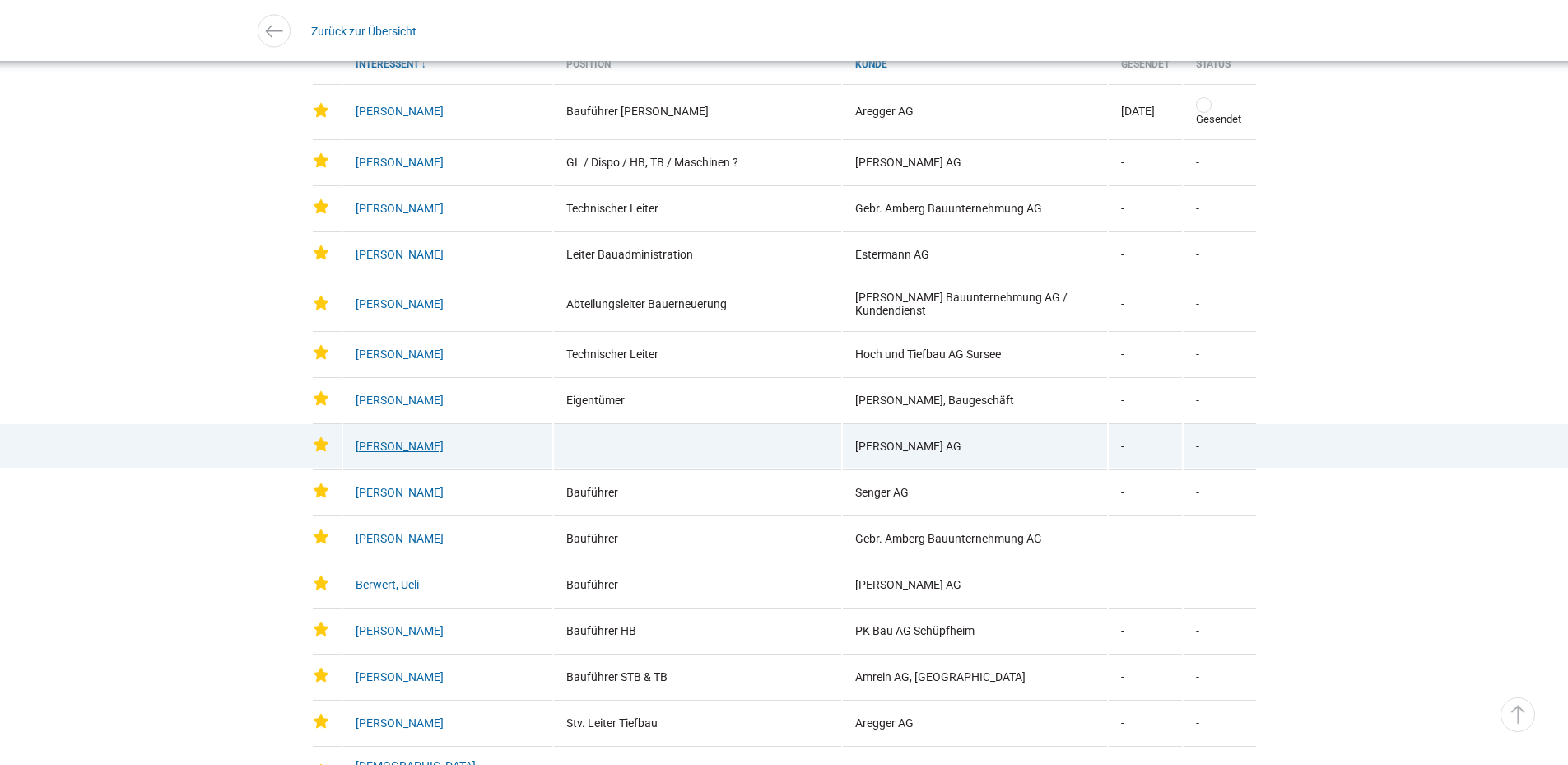
click at [380, 439] on link "Bangert, David" at bounding box center [400, 445] width 88 height 13
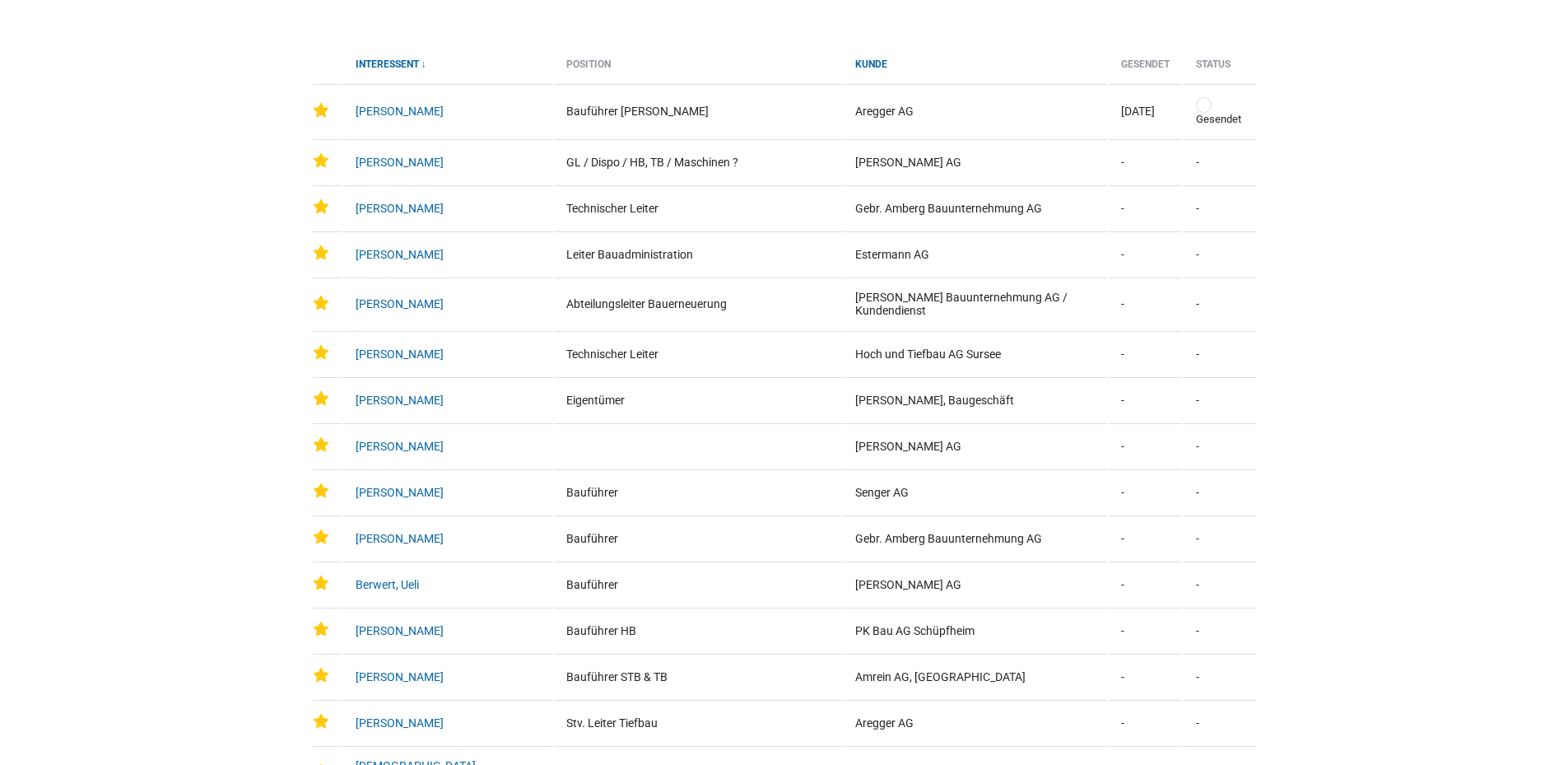
type input "markus.eberli@personallubag.ch"
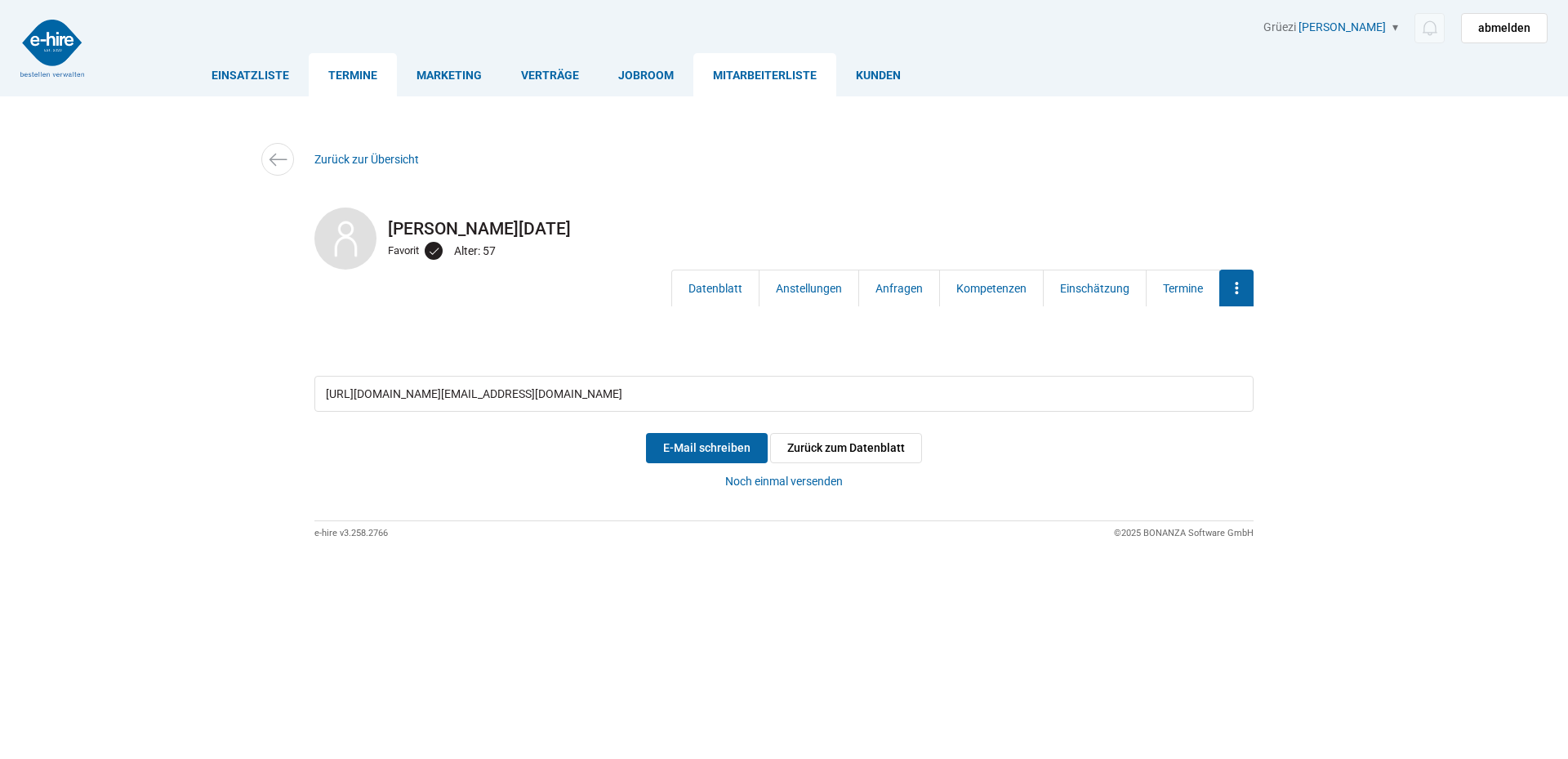
click at [342, 78] on link "Termine" at bounding box center [352, 74] width 88 height 44
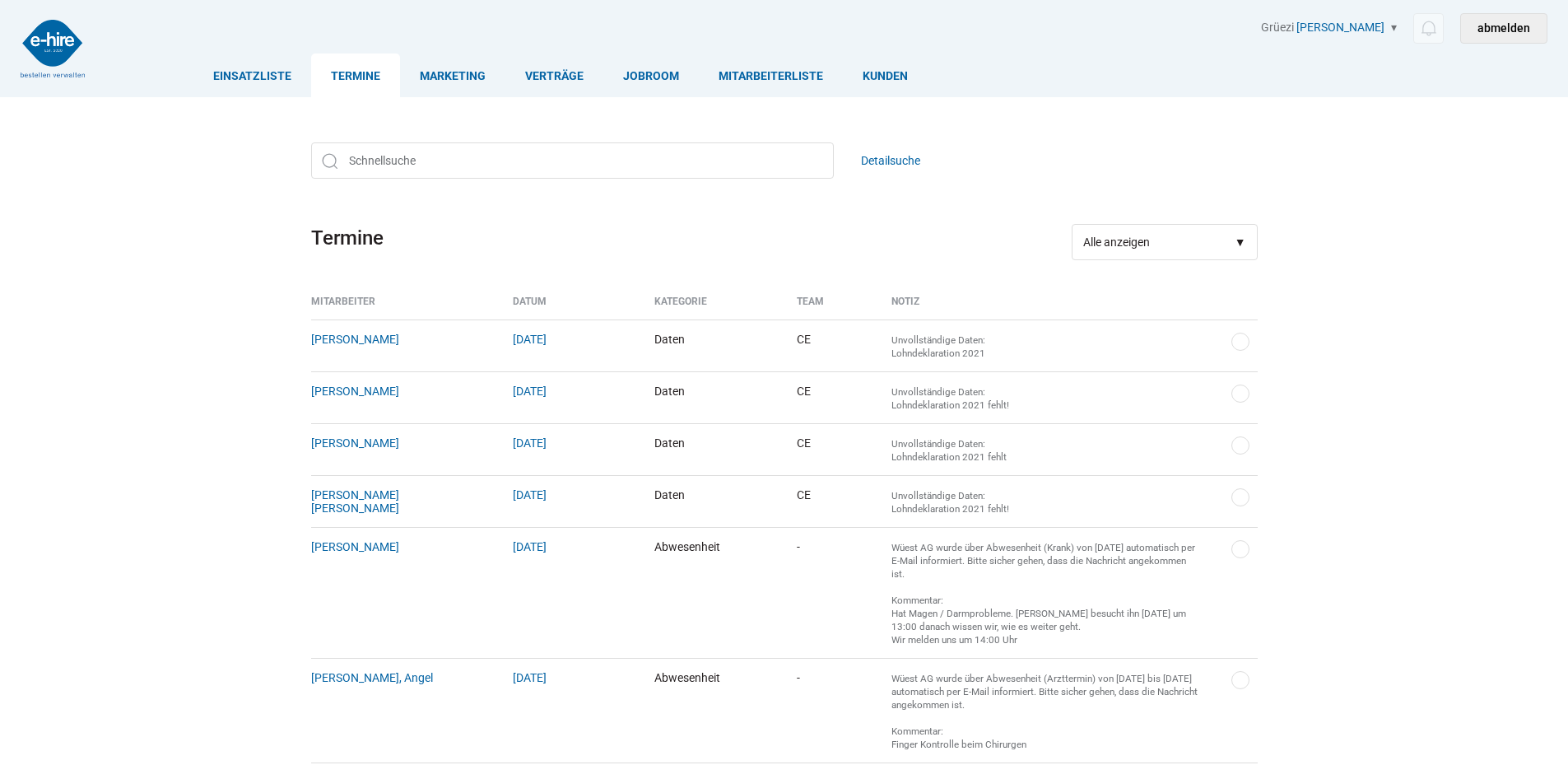
click at [1497, 28] on link "abmelden" at bounding box center [1503, 28] width 87 height 30
